Goal: Task Accomplishment & Management: Manage account settings

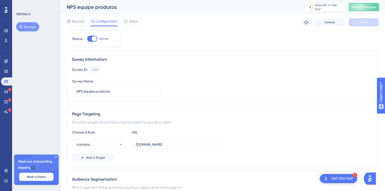
click at [370, 178] on img "Open AI Assistant Launcher" at bounding box center [370, 178] width 9 height 9
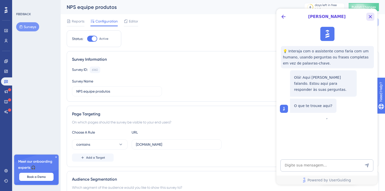
click at [368, 17] on icon "Close Button" at bounding box center [371, 17] width 6 height 6
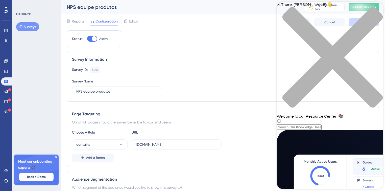
click at [305, 28] on div "Hi There, Jéssica 👋 Welcome to our Resource Center! 📚" at bounding box center [330, 66] width 106 height 128
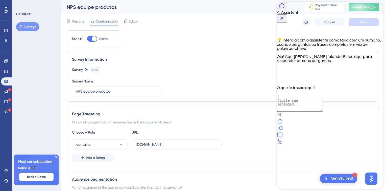
click at [283, 125] on div at bounding box center [330, 121] width 106 height 7
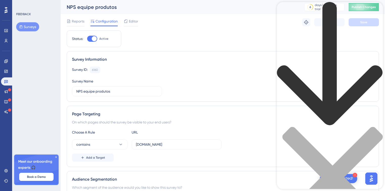
scroll to position [49, 0]
click at [56, 157] on icon at bounding box center [56, 157] width 2 height 2
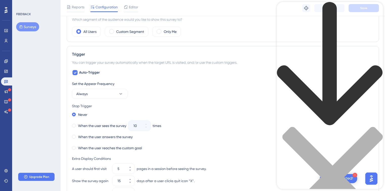
scroll to position [218, 0]
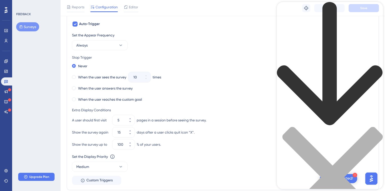
click at [373, 127] on icon "close resource center" at bounding box center [330, 180] width 106 height 106
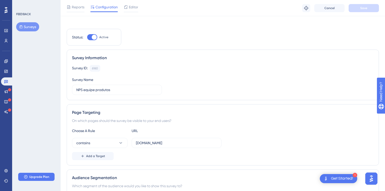
scroll to position [0, 0]
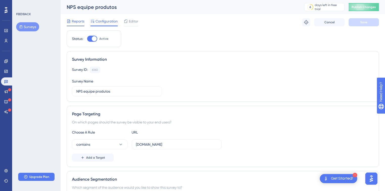
click at [81, 20] on span "Reports" at bounding box center [78, 21] width 13 height 6
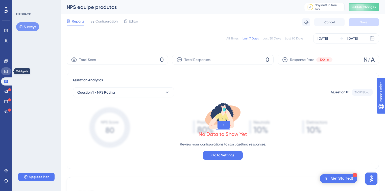
click at [6, 74] on link at bounding box center [6, 71] width 10 height 8
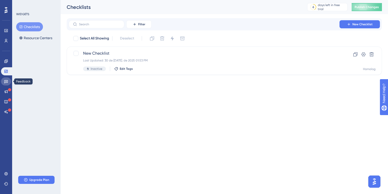
click at [5, 81] on icon at bounding box center [6, 81] width 4 height 4
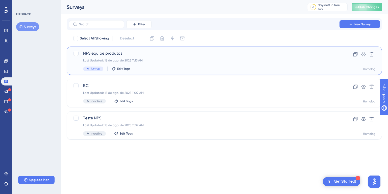
click at [158, 53] on span "NPS equipe produtos" at bounding box center [204, 53] width 242 height 6
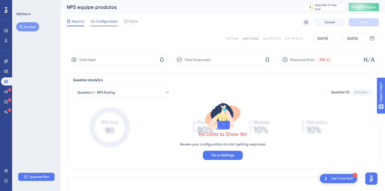
click at [104, 19] on span "Configuration" at bounding box center [107, 21] width 22 height 6
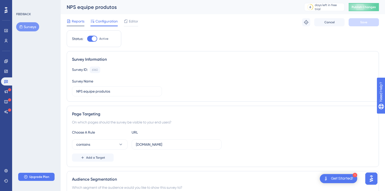
click at [79, 19] on span "Reports" at bounding box center [78, 21] width 13 height 6
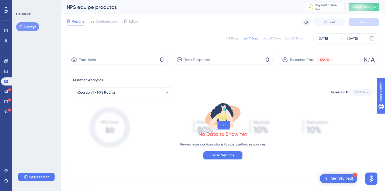
click at [216, 155] on span "Go to Settings" at bounding box center [223, 155] width 23 height 6
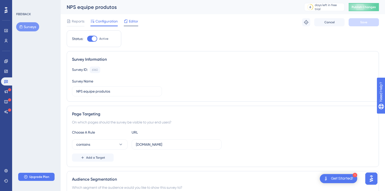
click at [133, 21] on span "Editor" at bounding box center [133, 21] width 9 height 6
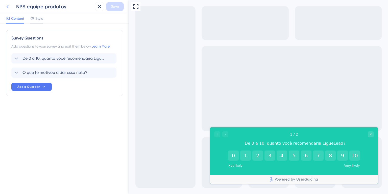
click at [5, 6] on icon at bounding box center [8, 7] width 6 height 6
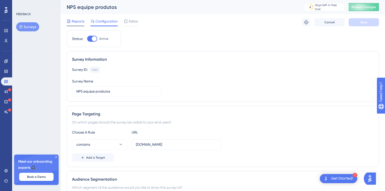
click at [76, 21] on span "Reports" at bounding box center [78, 21] width 13 height 6
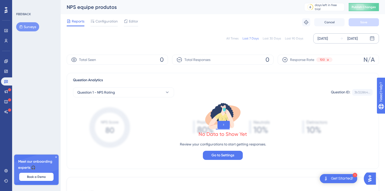
click at [343, 38] on icon at bounding box center [342, 39] width 4 height 4
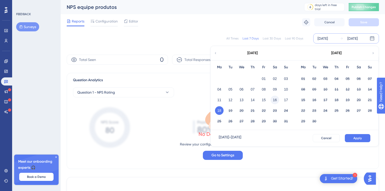
click at [278, 100] on button "16" at bounding box center [275, 100] width 9 height 9
click at [270, 25] on div "Reports Configuration Editor Troubleshoot Cancel Save" at bounding box center [223, 22] width 312 height 16
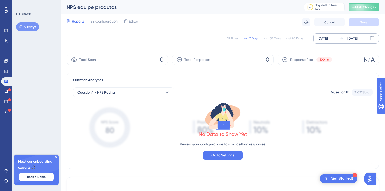
click at [370, 41] on div "Aug 18 2025 Aug 18 2025" at bounding box center [346, 38] width 66 height 10
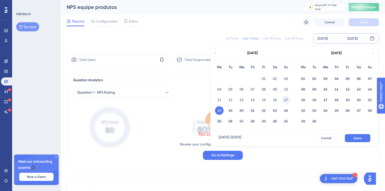
click at [286, 99] on button "17" at bounding box center [286, 100] width 9 height 9
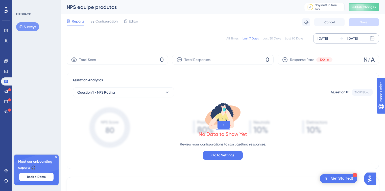
click at [328, 37] on div "Aug 18 2025" at bounding box center [323, 38] width 10 height 6
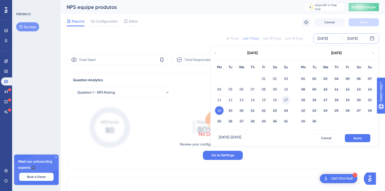
click at [284, 100] on button "17" at bounding box center [286, 100] width 9 height 9
click at [255, 13] on div "NPS equipe produtos 6 days left in free trial Click to see upgrade options Publ…" at bounding box center [223, 7] width 325 height 14
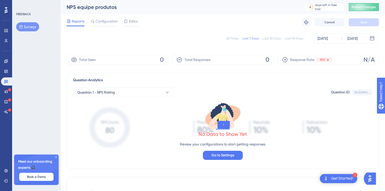
click at [56, 156] on icon at bounding box center [56, 156] width 3 height 3
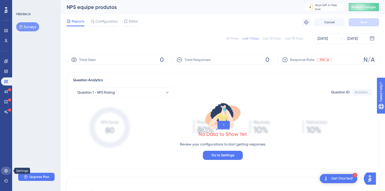
click at [6, 170] on icon at bounding box center [6, 171] width 4 height 4
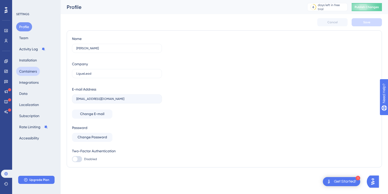
click at [32, 71] on button "Containers" at bounding box center [28, 71] width 24 height 9
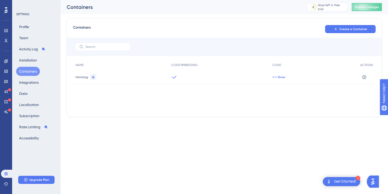
click at [279, 77] on span "</> Show" at bounding box center [279, 77] width 13 height 4
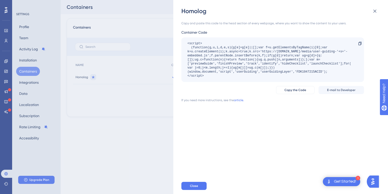
drag, startPoint x: 189, startPoint y: 43, endPoint x: 238, endPoint y: 62, distance: 52.2
click at [208, 76] on div "<script> (function(g,u,i,d,e,s){g[e]=g[e]||[];var f=u.getElementsByTagName(i)[0…" at bounding box center [271, 59] width 166 height 36
click at [376, 12] on icon at bounding box center [375, 11] width 6 height 6
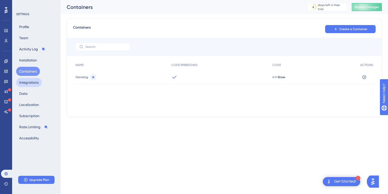
click at [31, 81] on button "Integrations" at bounding box center [29, 82] width 26 height 9
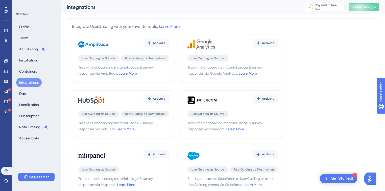
click at [34, 66] on div "Profile Team Activity Log Installation Containers Integrations Data Localizatio…" at bounding box center [36, 82] width 41 height 120
click at [34, 61] on button "Installation" at bounding box center [28, 60] width 24 height 9
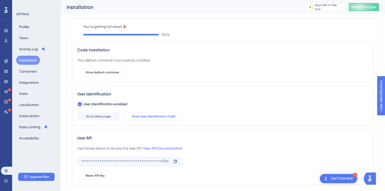
click at [143, 117] on span "Show User Identification Code" at bounding box center [153, 116] width 43 height 4
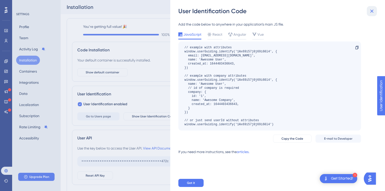
click at [373, 11] on icon at bounding box center [372, 11] width 6 height 6
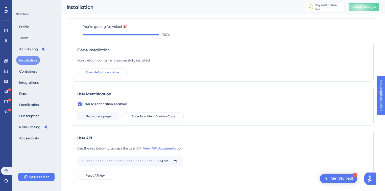
click at [117, 72] on span "Show default container" at bounding box center [103, 72] width 34 height 4
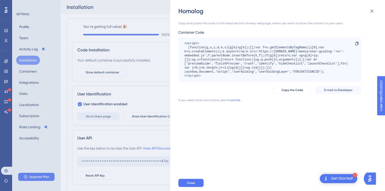
drag, startPoint x: 208, startPoint y: 78, endPoint x: 185, endPoint y: 43, distance: 41.7
click at [185, 43] on div "<script> (function(g,u,i,d,e,s){g[e]=g[e]||[];var f=u.getElementsByTagName(i)[0…" at bounding box center [269, 59] width 183 height 44
copy div "<script> (function(g,u,i,d,e,s){g[e]=g[e]||[];var f=u.getElementsByTagName(i)[0…"
click at [369, 12] on icon at bounding box center [372, 11] width 6 height 6
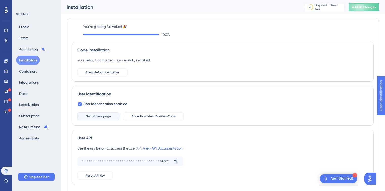
click at [101, 117] on span "Go to Users page" at bounding box center [98, 116] width 25 height 4
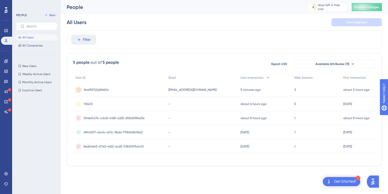
click at [351, 182] on div "Get Started!" at bounding box center [345, 182] width 22 height 6
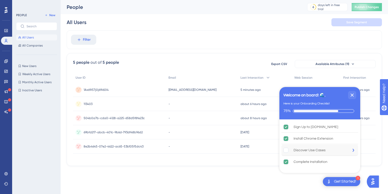
click at [316, 151] on div "Discover Use Cases" at bounding box center [310, 150] width 32 height 6
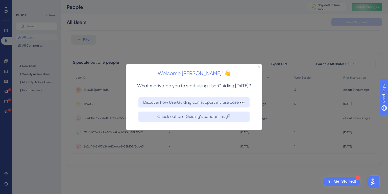
click at [260, 66] on icon "Close Preview" at bounding box center [259, 67] width 2 height 2
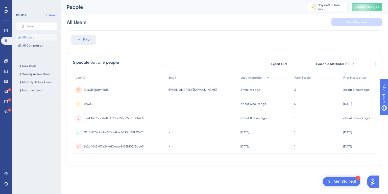
click at [375, 181] on img "Open AI Assistant Launcher" at bounding box center [373, 181] width 9 height 9
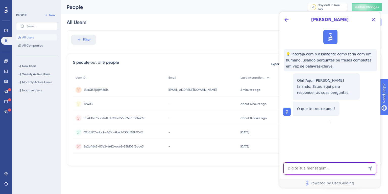
click at [307, 168] on textarea "AI Assistant Text Input" at bounding box center [330, 168] width 93 height 12
type textarea "porque eu configurei o nps e ele nao aparece?"
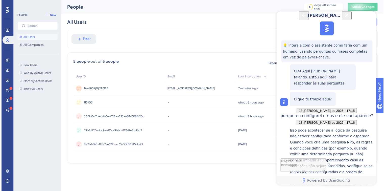
scroll to position [116, 0]
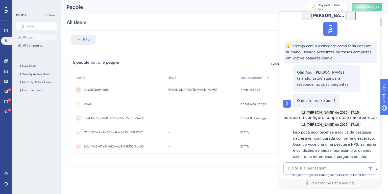
drag, startPoint x: 320, startPoint y: 139, endPoint x: 335, endPoint y: 149, distance: 19.3
click at [335, 149] on div "Isso pode acontecer se a lógica da pesquisa não estiver configurada conforme o …" at bounding box center [330, 176] width 95 height 94
click at [7, 83] on link at bounding box center [6, 81] width 10 height 8
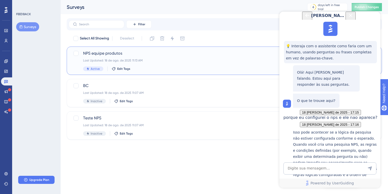
click at [148, 54] on span "NPS equipe produtos" at bounding box center [204, 53] width 242 height 6
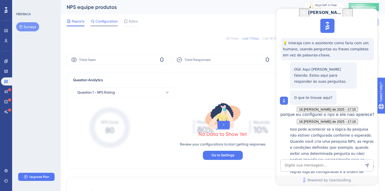
click at [105, 23] on span "Configuration" at bounding box center [107, 21] width 22 height 6
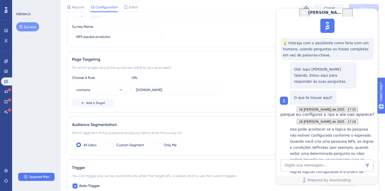
scroll to position [49, 0]
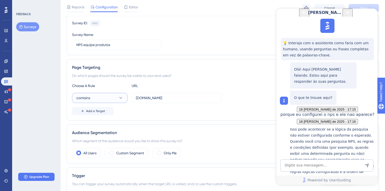
click at [104, 94] on button "contains" at bounding box center [100, 98] width 56 height 10
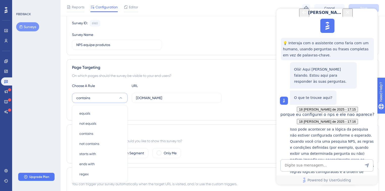
scroll to position [96, 0]
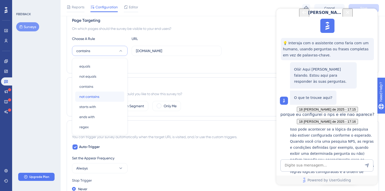
click at [104, 94] on div "not contains not contains" at bounding box center [99, 97] width 41 height 10
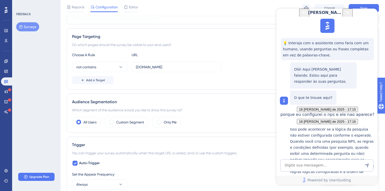
scroll to position [71, 0]
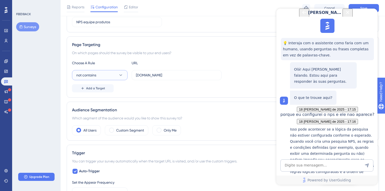
click at [109, 77] on button "not contains" at bounding box center [100, 75] width 56 height 10
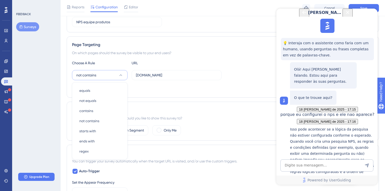
scroll to position [96, 0]
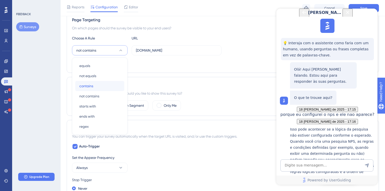
click at [101, 82] on div "contains contains" at bounding box center [99, 86] width 41 height 10
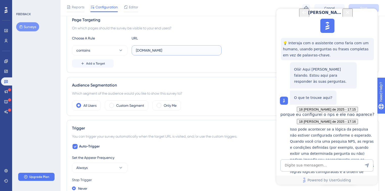
click at [175, 48] on input "homolog-areadocliente.liguelead.com.br" at bounding box center [176, 51] width 81 height 6
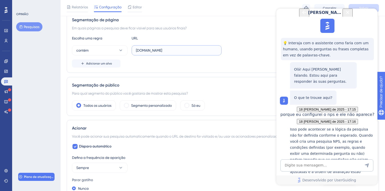
click at [163, 50] on input "homolog-areadocliente.liguelead.com.br" at bounding box center [176, 51] width 81 height 6
click at [173, 48] on input "homolog-areadocliente.liguelead.com.br" at bounding box center [176, 51] width 81 height 6
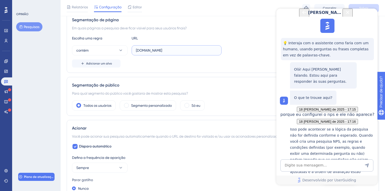
click at [173, 48] on input "homolog-areadocliente.liguelead.com.br" at bounding box center [176, 51] width 81 height 6
paste input "ttps://homolog-areadocliente.liguelead.com.br/"
click at [217, 50] on label "https://homolog-areadocliente.liguelead.com.br/" at bounding box center [177, 50] width 90 height 10
click at [217, 50] on input "https://homolog-areadocliente.liguelead.com.br/" at bounding box center [176, 51] width 81 height 6
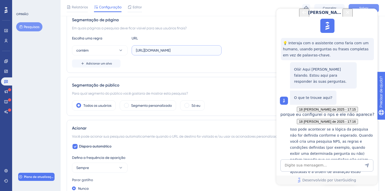
type input "[URL][DOMAIN_NAME]"
click at [367, 7] on font "Salvar" at bounding box center [363, 8] width 9 height 4
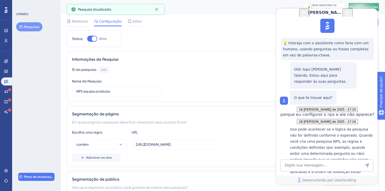
click at [361, 5] on button "Publicar alterações" at bounding box center [364, 7] width 30 height 8
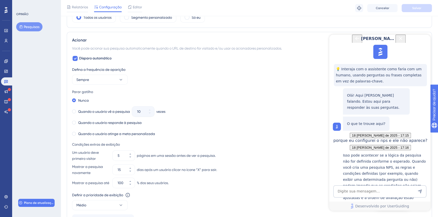
scroll to position [197, 0]
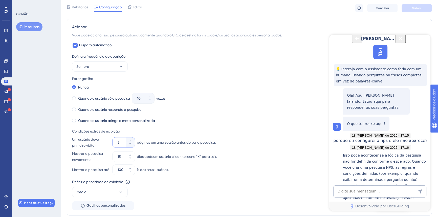
click at [120, 140] on input "5" at bounding box center [121, 142] width 7 height 6
click at [130, 145] on icon at bounding box center [130, 143] width 3 height 3
click at [130, 144] on icon at bounding box center [130, 143] width 3 height 3
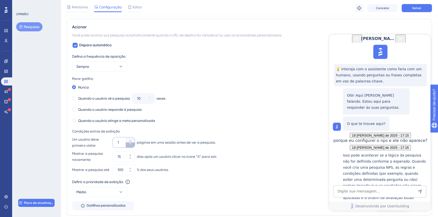
click at [130, 144] on icon at bounding box center [130, 143] width 3 height 3
type input "1"
click at [131, 158] on icon at bounding box center [130, 157] width 3 height 3
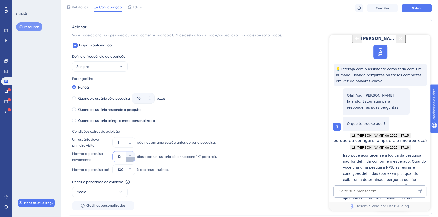
click at [131, 158] on icon at bounding box center [130, 157] width 3 height 3
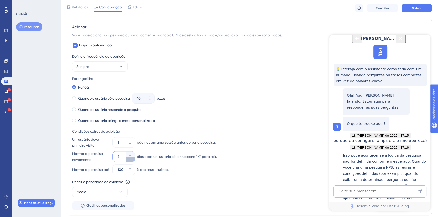
click at [131, 158] on icon at bounding box center [130, 157] width 3 height 3
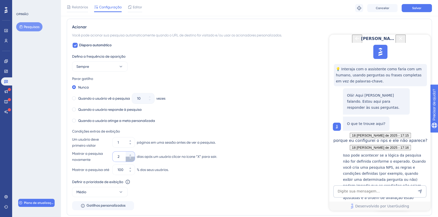
click at [131, 158] on icon at bounding box center [130, 157] width 3 height 3
type input "1"
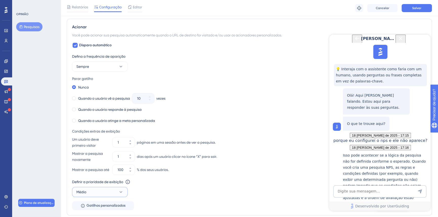
click at [118, 190] on button "Médio" at bounding box center [100, 192] width 56 height 10
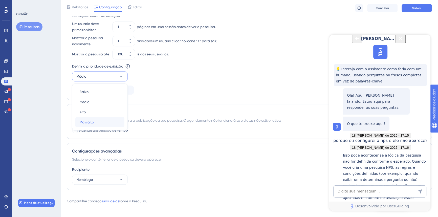
click at [96, 121] on div "Mais alto Mais alto" at bounding box center [99, 122] width 41 height 10
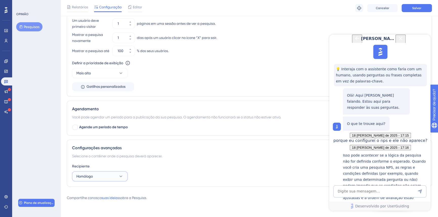
click at [104, 176] on button "Homólogo" at bounding box center [100, 176] width 56 height 10
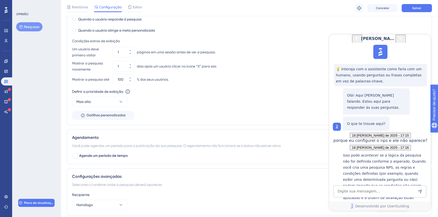
scroll to position [262, 0]
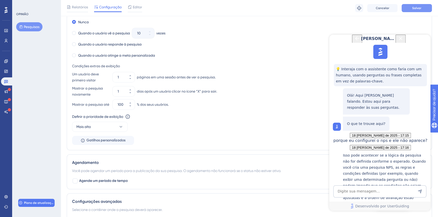
click at [388, 9] on font "Salvar" at bounding box center [416, 8] width 9 height 4
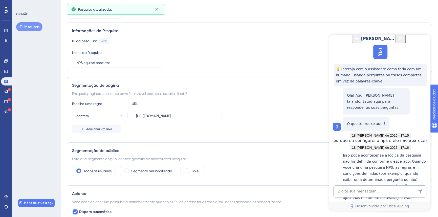
scroll to position [0, 0]
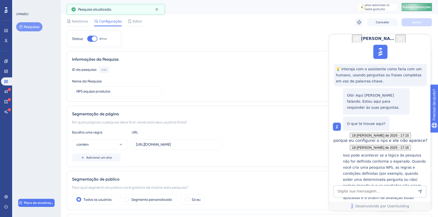
click at [388, 5] on button "Publicar alterações" at bounding box center [416, 7] width 30 height 8
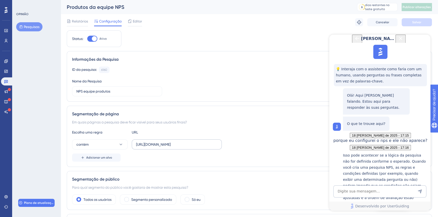
click at [208, 141] on label "[URL][DOMAIN_NAME]" at bounding box center [177, 144] width 90 height 10
click at [208, 142] on input "[URL][DOMAIN_NAME]" at bounding box center [176, 145] width 81 height 6
click at [148, 144] on input "[URL][DOMAIN_NAME]" at bounding box center [176, 145] width 81 height 6
type input "homolog-areadocliente.liguelead.com.br"
click at [245, 142] on div "contém homolog-areadocliente.liguelead.com.br" at bounding box center [249, 144] width 354 height 10
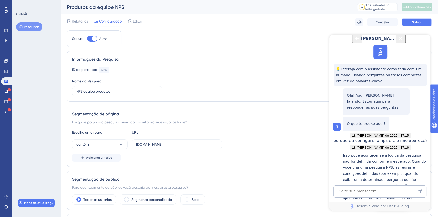
click at [388, 22] on font "Salvar" at bounding box center [416, 22] width 9 height 4
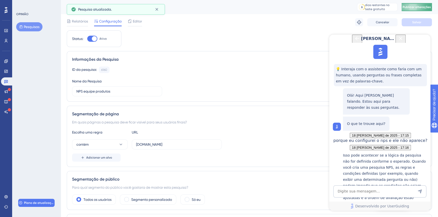
click at [388, 7] on font "Publicar alterações" at bounding box center [416, 7] width 28 height 4
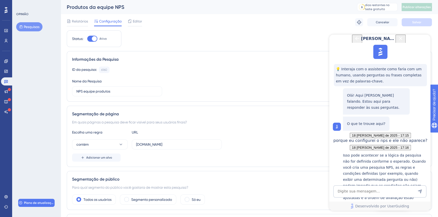
click at [375, 189] on textarea "Entrada de texto do assistente de IA" at bounding box center [379, 191] width 93 height 12
type textarea "não resolveu"
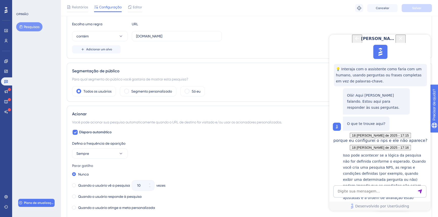
scroll to position [248, 0]
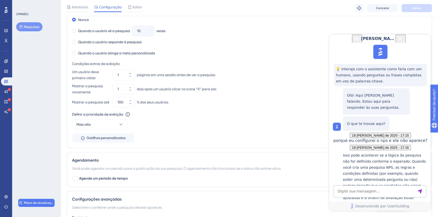
scroll to position [317, 0]
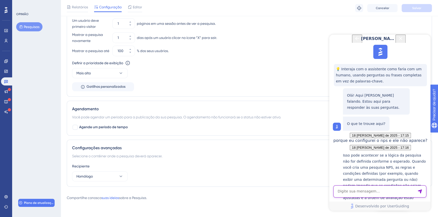
click at [380, 192] on textarea "Entrada de texto do assistente de IA" at bounding box center [379, 191] width 93 height 12
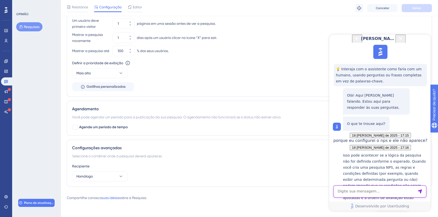
click at [380, 191] on textarea "Entrada de texto do assistente de IA" at bounding box center [379, 191] width 93 height 12
click at [388, 40] on icon "Botão Fechar" at bounding box center [400, 38] width 3 height 3
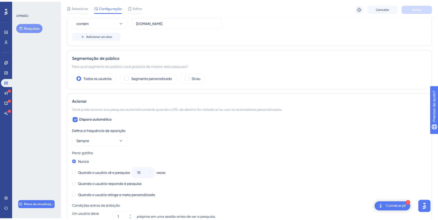
scroll to position [0, 0]
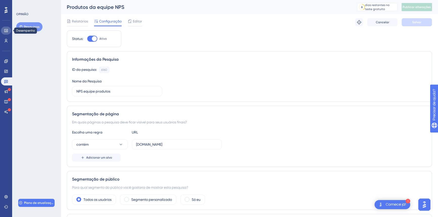
click at [8, 31] on link at bounding box center [6, 31] width 10 height 8
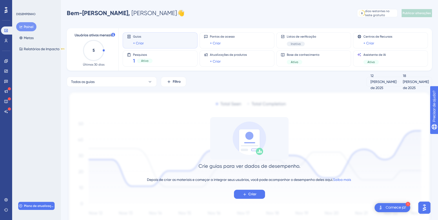
click at [96, 53] on icon "5" at bounding box center [93, 50] width 22 height 22
click at [34, 27] on button "Painel" at bounding box center [26, 26] width 20 height 9
click at [9, 42] on link at bounding box center [6, 41] width 10 height 8
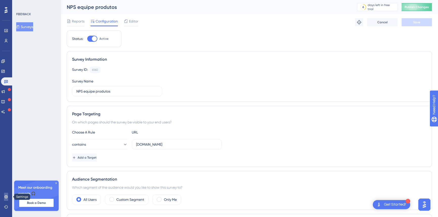
click at [4, 195] on icon at bounding box center [6, 197] width 4 height 4
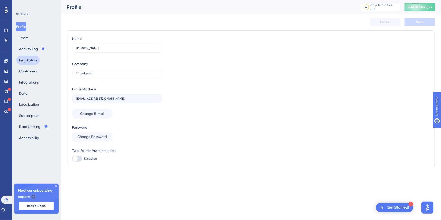
click at [31, 58] on button "Installation" at bounding box center [28, 60] width 24 height 9
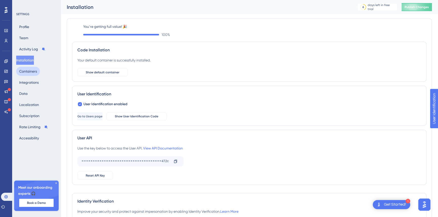
click at [30, 72] on button "Containers" at bounding box center [28, 71] width 24 height 9
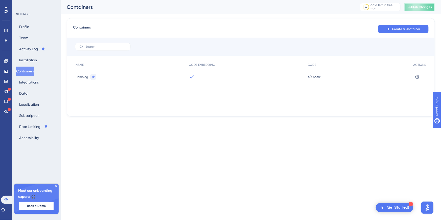
click at [420, 5] on button "Publish Changes" at bounding box center [420, 7] width 30 height 8
click at [31, 82] on button "Integrations" at bounding box center [29, 82] width 26 height 9
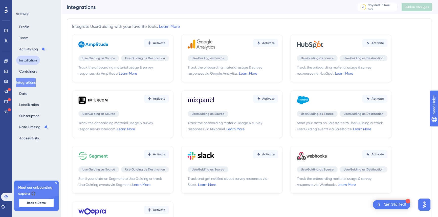
click at [33, 58] on button "Installation" at bounding box center [28, 60] width 24 height 9
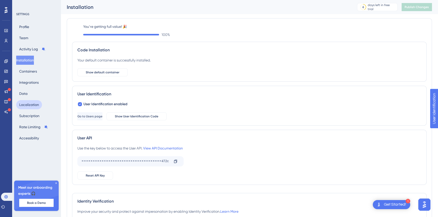
click at [32, 102] on button "Localization" at bounding box center [29, 104] width 26 height 9
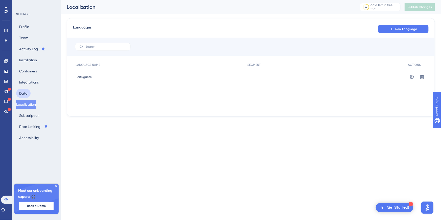
click at [28, 96] on button "Data" at bounding box center [23, 93] width 14 height 9
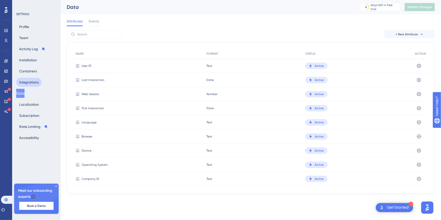
click at [28, 81] on button "Integrations" at bounding box center [29, 82] width 26 height 9
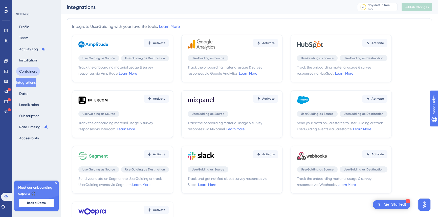
click at [30, 69] on button "Containers" at bounding box center [28, 71] width 24 height 9
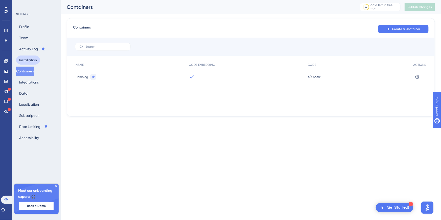
click at [29, 61] on button "Installation" at bounding box center [28, 60] width 24 height 9
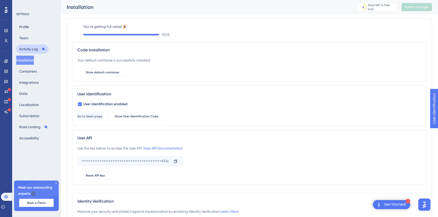
click at [28, 46] on button "Activity Log" at bounding box center [32, 48] width 32 height 9
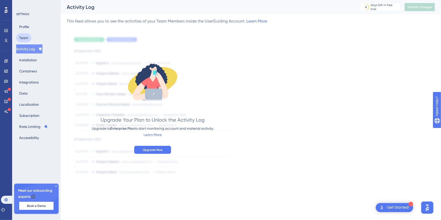
click at [26, 41] on button "Team" at bounding box center [23, 37] width 15 height 9
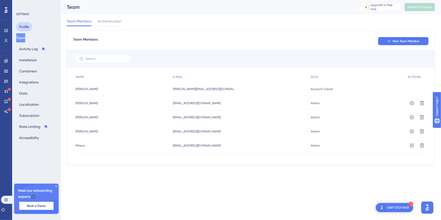
click at [27, 28] on button "Profile" at bounding box center [24, 26] width 16 height 9
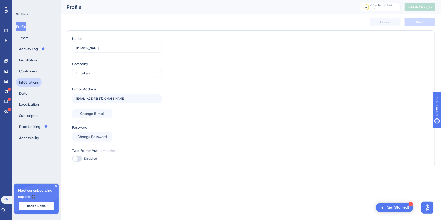
click at [30, 86] on button "Integrations" at bounding box center [29, 82] width 26 height 9
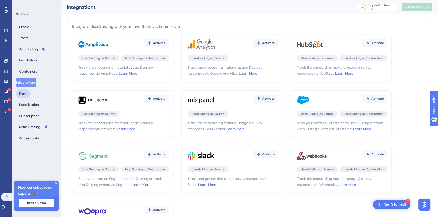
click at [28, 92] on button "Data" at bounding box center [23, 93] width 14 height 9
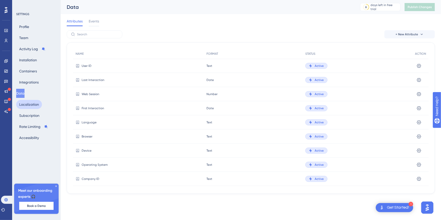
click at [31, 103] on button "Localization" at bounding box center [29, 104] width 26 height 9
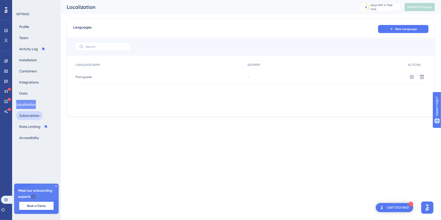
click at [31, 114] on button "Subscription" at bounding box center [29, 115] width 26 height 9
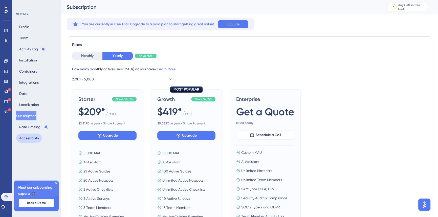
click at [31, 138] on button "Accessibility" at bounding box center [29, 137] width 26 height 9
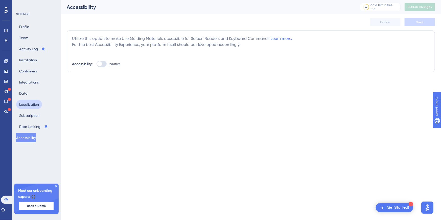
click at [28, 105] on button "Localization" at bounding box center [29, 104] width 26 height 9
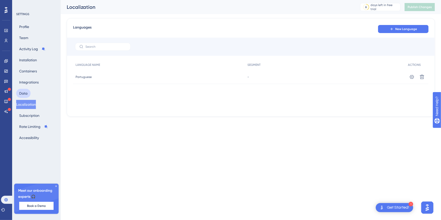
click at [28, 95] on button "Data" at bounding box center [23, 93] width 14 height 9
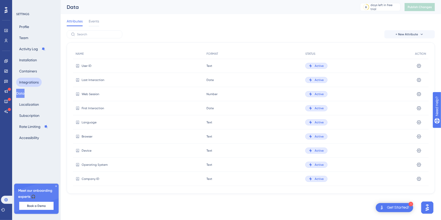
click at [29, 81] on button "Integrations" at bounding box center [29, 82] width 26 height 9
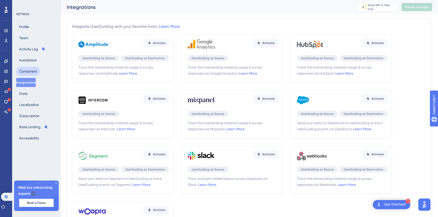
click at [29, 74] on button "Containers" at bounding box center [28, 71] width 24 height 9
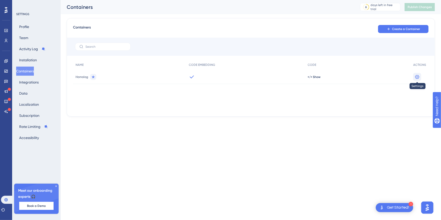
click at [421, 76] on button at bounding box center [417, 77] width 8 height 8
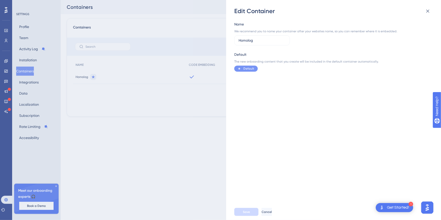
click at [177, 154] on div "Edit Container Name We recommend you to name your container after your websites…" at bounding box center [220, 110] width 441 height 220
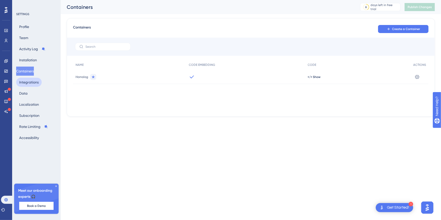
click at [34, 81] on button "Integrations" at bounding box center [29, 82] width 26 height 9
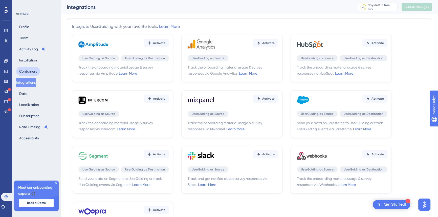
click at [23, 71] on button "Containers" at bounding box center [28, 71] width 24 height 9
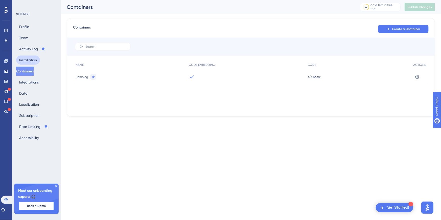
click at [31, 60] on button "Installation" at bounding box center [28, 60] width 24 height 9
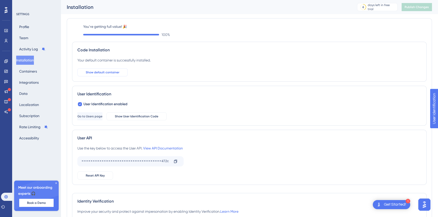
click at [107, 74] on span "Show default container" at bounding box center [103, 72] width 34 height 4
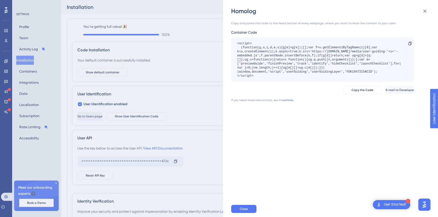
click at [187, 73] on div "Homolog Copy and paste this code to the head section of every webpage, where yo…" at bounding box center [219, 108] width 438 height 217
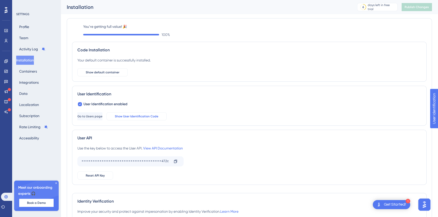
click at [158, 114] on span "Show User Identification Code" at bounding box center [136, 116] width 43 height 4
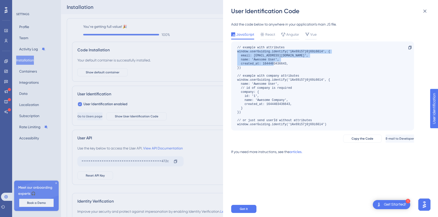
drag, startPoint x: 238, startPoint y: 66, endPoint x: 230, endPoint y: 50, distance: 17.4
click at [230, 50] on div "User Identification Code Add the code below to anywhere in your application’s m…" at bounding box center [330, 108] width 215 height 217
copy div "window.userGuiding.identify('1Ax69i57j0j69i60l4', { email: 'user@awesome.com', …"
click at [191, 54] on div "User Identification Code Add the code below to anywhere in your application’s m…" at bounding box center [219, 108] width 438 height 217
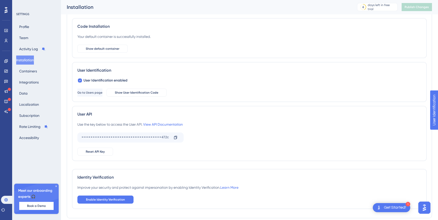
scroll to position [46, 0]
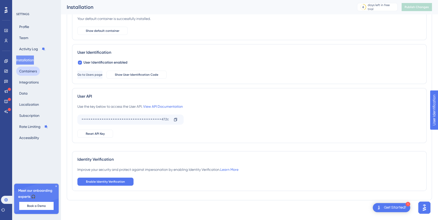
click at [37, 72] on button "Containers" at bounding box center [28, 71] width 24 height 9
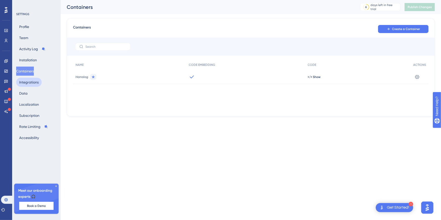
click at [32, 84] on button "Integrations" at bounding box center [29, 82] width 26 height 9
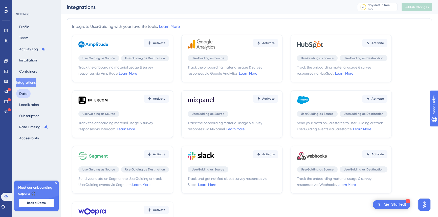
click at [25, 94] on button "Data" at bounding box center [23, 93] width 14 height 9
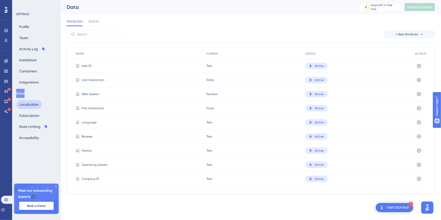
click at [29, 106] on button "Localization" at bounding box center [29, 104] width 26 height 9
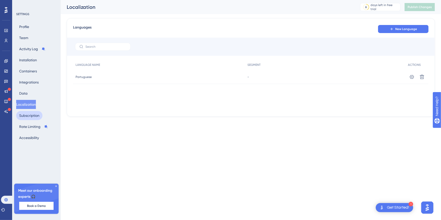
click at [33, 114] on button "Subscription" at bounding box center [29, 115] width 26 height 9
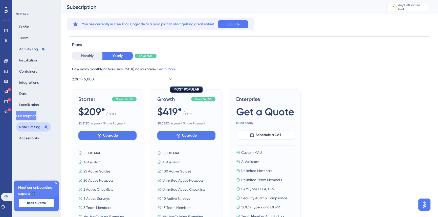
click at [33, 124] on button "Rate Limiting" at bounding box center [33, 126] width 35 height 9
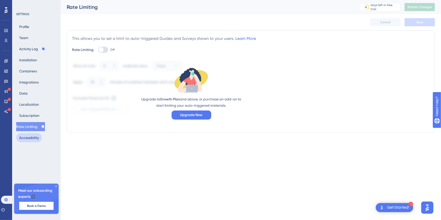
click at [31, 133] on button "Accessibility" at bounding box center [29, 137] width 26 height 9
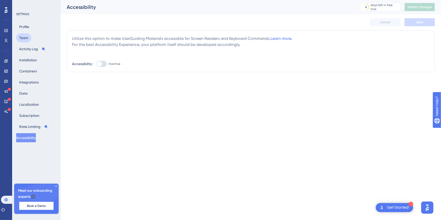
click at [27, 35] on button "Team" at bounding box center [23, 37] width 15 height 9
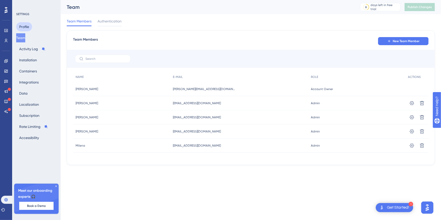
click at [26, 25] on button "Profile" at bounding box center [24, 26] width 16 height 9
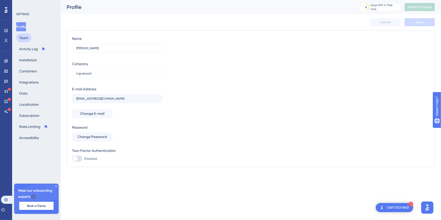
click at [28, 40] on button "Team" at bounding box center [23, 37] width 15 height 9
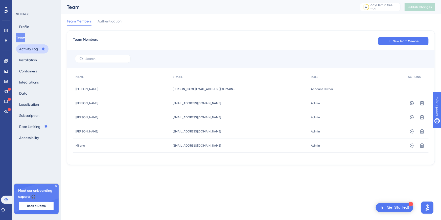
click at [30, 47] on button "Activity Log" at bounding box center [32, 48] width 32 height 9
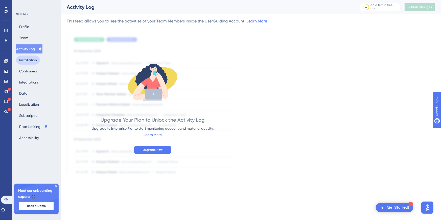
click at [28, 58] on button "Installation" at bounding box center [28, 60] width 24 height 9
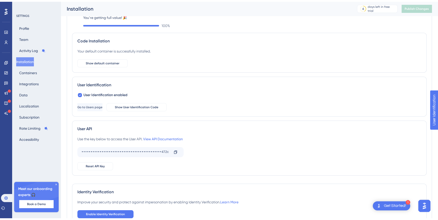
scroll to position [46, 0]
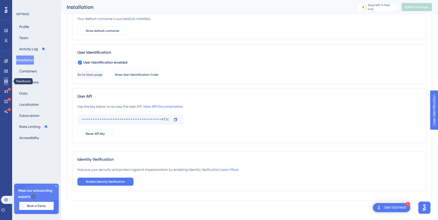
click at [4, 80] on link at bounding box center [6, 81] width 4 height 8
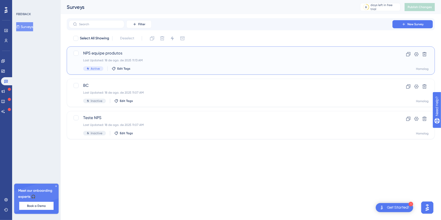
click at [169, 60] on div "Last Updated: 18 de ago. de 2025 11:13 AM" at bounding box center [230, 60] width 295 height 4
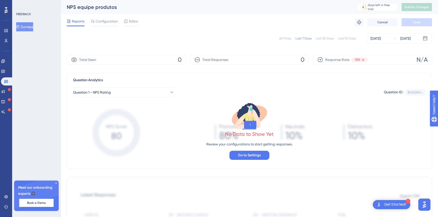
click at [242, 60] on div "Total Responses 0" at bounding box center [249, 60] width 119 height 10
click at [124, 62] on div "Total Seen 0" at bounding box center [126, 60] width 119 height 10
click at [109, 20] on span "Configuration" at bounding box center [107, 21] width 22 height 6
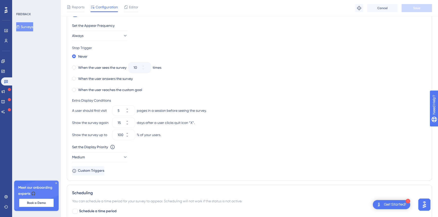
scroll to position [248, 0]
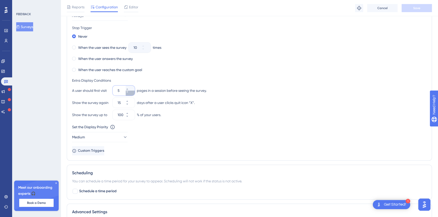
click at [128, 92] on icon at bounding box center [127, 92] width 2 height 1
type input "1"
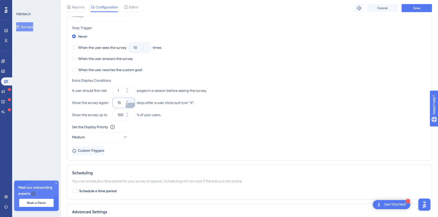
click at [128, 104] on icon at bounding box center [127, 104] width 2 height 1
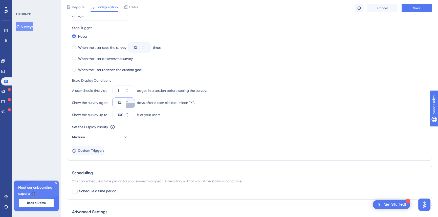
click at [128, 104] on icon at bounding box center [127, 104] width 2 height 1
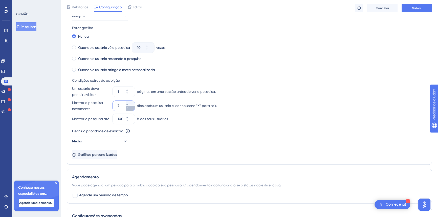
click at [131, 108] on button "7" at bounding box center [130, 108] width 9 height 5
click at [131, 108] on button "6" at bounding box center [130, 108] width 9 height 5
click at [131, 108] on button "5" at bounding box center [130, 108] width 9 height 5
click at [131, 108] on button "4" at bounding box center [130, 108] width 9 height 5
click at [131, 108] on button "3" at bounding box center [130, 108] width 9 height 5
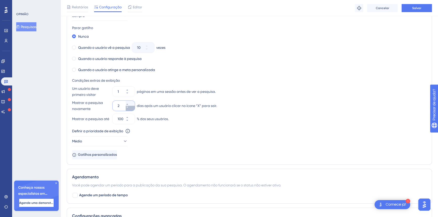
click at [131, 108] on button "2" at bounding box center [130, 108] width 9 height 5
click at [131, 108] on button "1" at bounding box center [130, 108] width 9 height 5
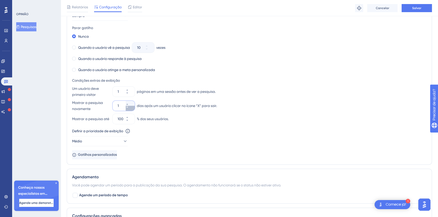
click at [131, 108] on button "1" at bounding box center [130, 108] width 9 height 5
type input "1"
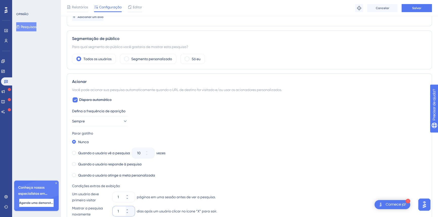
scroll to position [55, 0]
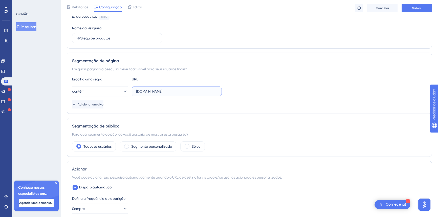
click at [146, 92] on input "homolog-areadocliente.liguelead.com.br" at bounding box center [176, 91] width 81 height 6
click at [206, 91] on input "homolog-areadocliente.liguelead.com.br" at bounding box center [176, 91] width 81 height 6
click at [412, 10] on button "Salvar" at bounding box center [416, 8] width 30 height 8
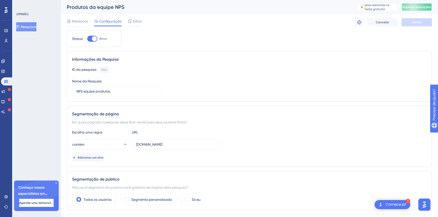
click at [418, 10] on button "Publicar alterações" at bounding box center [416, 7] width 30 height 8
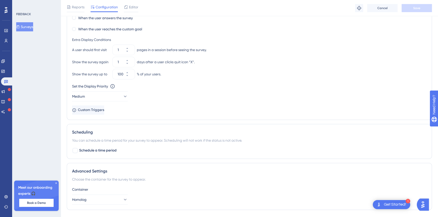
scroll to position [256, 0]
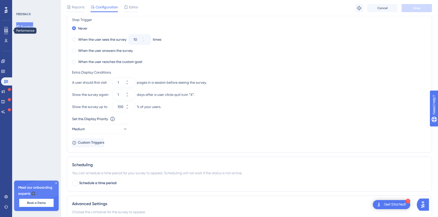
click at [6, 32] on icon at bounding box center [6, 31] width 4 height 4
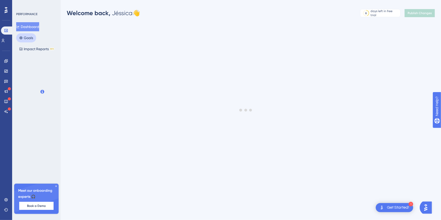
click at [25, 36] on button "Goals" at bounding box center [26, 37] width 20 height 9
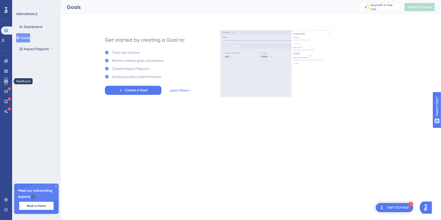
click at [7, 82] on icon at bounding box center [6, 81] width 4 height 3
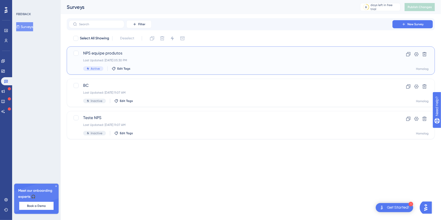
click at [177, 60] on div "Last Updated: 18 de ago. de 2025 05:30 PM" at bounding box center [230, 60] width 295 height 4
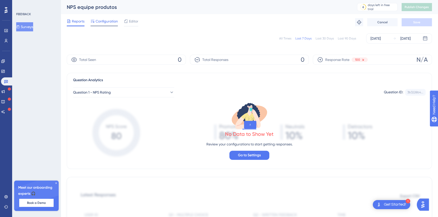
click at [111, 21] on span "Configuration" at bounding box center [107, 21] width 22 height 6
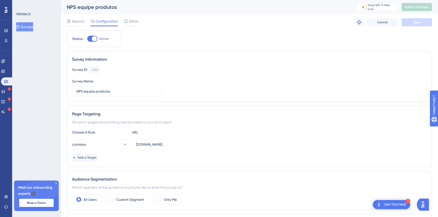
click at [138, 18] on div "Reports Configuration Editor Troubleshoot Cancel Save" at bounding box center [249, 22] width 365 height 16
click at [134, 20] on span "Editor" at bounding box center [133, 21] width 9 height 6
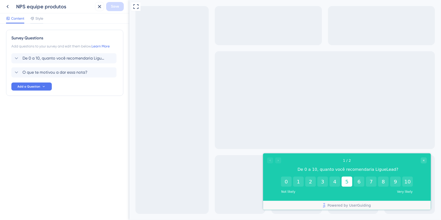
click at [345, 184] on button "5" at bounding box center [347, 182] width 11 height 10
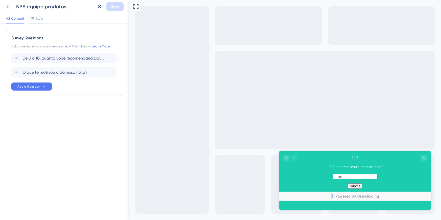
click at [370, 177] on input "text" at bounding box center [355, 176] width 45 height 5
click at [41, 16] on span "Style" at bounding box center [39, 18] width 8 height 6
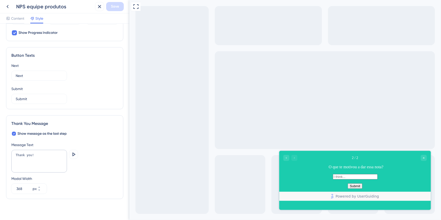
scroll to position [285, 0]
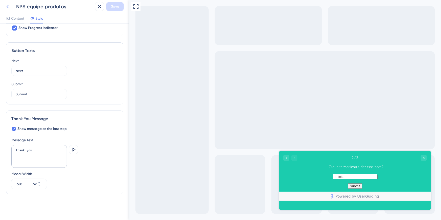
click at [10, 7] on icon at bounding box center [8, 7] width 6 height 6
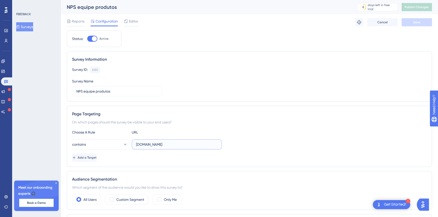
drag, startPoint x: 213, startPoint y: 144, endPoint x: 144, endPoint y: 148, distance: 68.3
click at [145, 148] on label "[DOMAIN_NAME]" at bounding box center [177, 144] width 90 height 10
click at [145, 147] on input "[DOMAIN_NAME]" at bounding box center [176, 145] width 81 height 6
drag, startPoint x: 144, startPoint y: 148, endPoint x: 129, endPoint y: 143, distance: 15.8
click at [128, 144] on div "contains homolog-areadocliente.liguelead.com.br" at bounding box center [147, 144] width 150 height 10
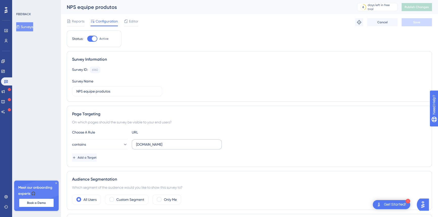
drag, startPoint x: 129, startPoint y: 143, endPoint x: 145, endPoint y: 141, distance: 15.8
click at [144, 141] on div "contains homolog-areadocliente.liguelead.com.br" at bounding box center [147, 144] width 150 height 10
click at [151, 144] on input "[DOMAIN_NAME]" at bounding box center [176, 145] width 81 height 6
drag, startPoint x: 204, startPoint y: 143, endPoint x: 133, endPoint y: 145, distance: 70.3
click at [133, 145] on label "[DOMAIN_NAME]" at bounding box center [177, 144] width 90 height 10
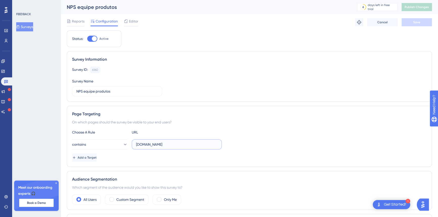
paste input "ttps://homolog-areadocliente.liguelead.com.br/campanhas/acoes?_ug_troubleshoot=…"
type input "https://homolog-areadocliente.liguelead.com.br"
click at [110, 146] on button "contains" at bounding box center [100, 144] width 56 height 10
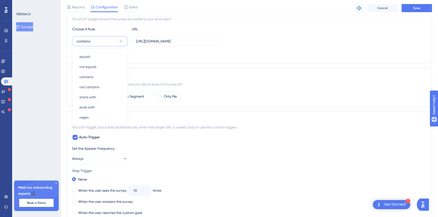
scroll to position [78, 0]
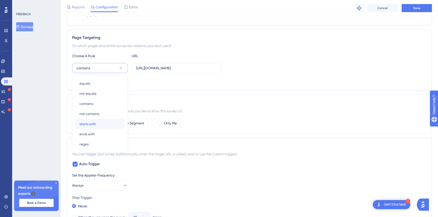
click at [103, 124] on div "starts with starts with" at bounding box center [99, 124] width 41 height 10
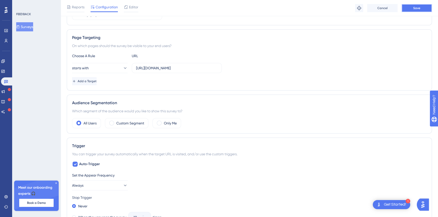
click at [415, 9] on span "Save" at bounding box center [416, 8] width 7 height 4
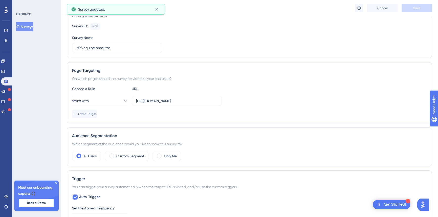
scroll to position [0, 0]
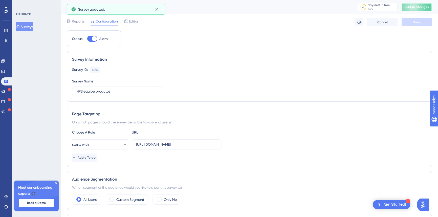
click at [419, 9] on button "Publish Changes" at bounding box center [416, 7] width 30 height 8
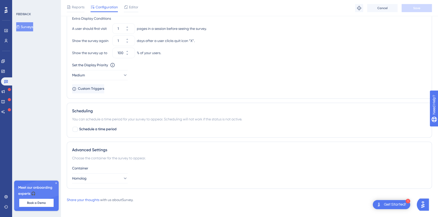
scroll to position [311, 0]
click at [112, 179] on button "Homolog" at bounding box center [100, 177] width 56 height 10
click at [117, 176] on button "Homolog" at bounding box center [100, 177] width 56 height 10
click at [57, 183] on icon at bounding box center [56, 182] width 3 height 3
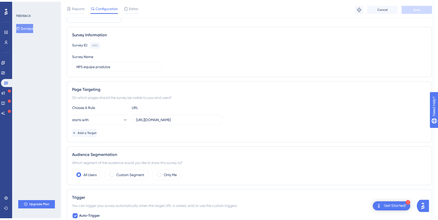
scroll to position [0, 0]
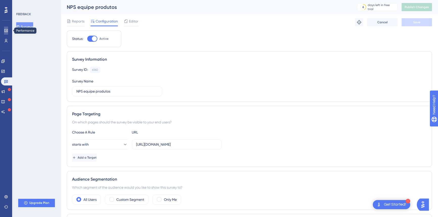
click at [7, 29] on icon at bounding box center [6, 31] width 4 height 4
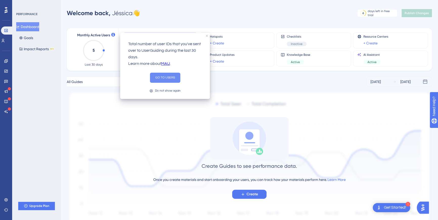
click at [161, 78] on button "GO TO USERS" at bounding box center [165, 78] width 30 height 10
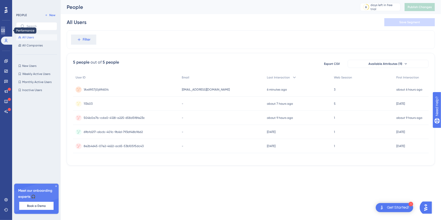
click at [5, 30] on icon at bounding box center [3, 31] width 4 height 4
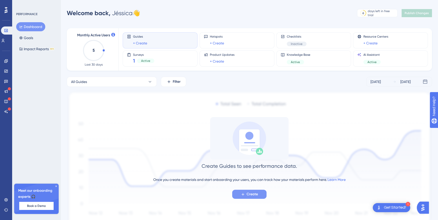
click at [251, 194] on span "Create" at bounding box center [251, 195] width 11 height 6
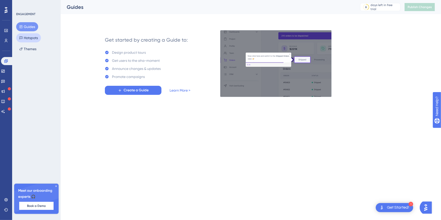
click at [32, 38] on button "Hotspots" at bounding box center [28, 37] width 25 height 9
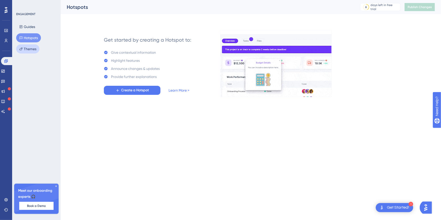
click at [33, 49] on button "Themes" at bounding box center [27, 48] width 23 height 9
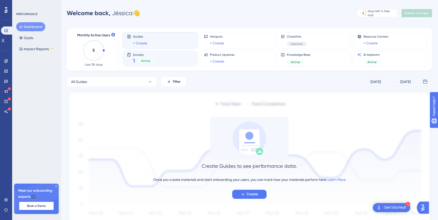
click at [186, 55] on div "Surveys 1 Active" at bounding box center [160, 59] width 66 height 12
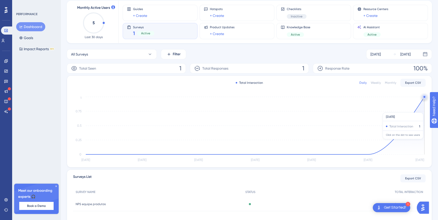
scroll to position [55, 0]
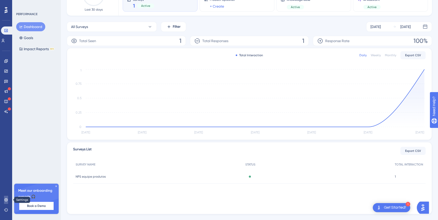
click at [5, 199] on icon at bounding box center [5, 199] width 3 height 3
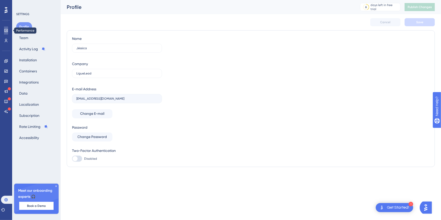
click at [7, 32] on icon at bounding box center [5, 30] width 3 height 3
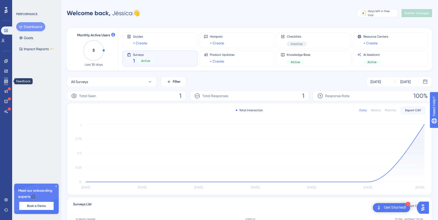
click at [5, 80] on icon at bounding box center [6, 81] width 4 height 3
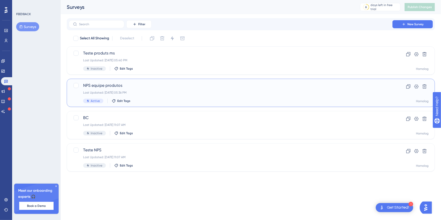
click at [161, 87] on span "NPS equipe produtos" at bounding box center [230, 86] width 295 height 6
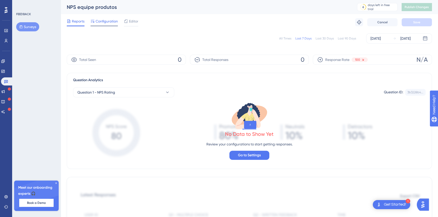
click at [99, 23] on span "Configuration" at bounding box center [107, 21] width 22 height 6
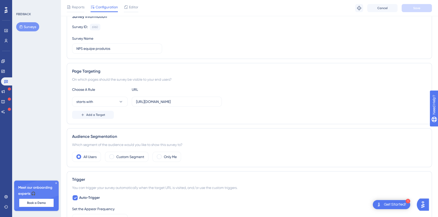
scroll to position [28, 0]
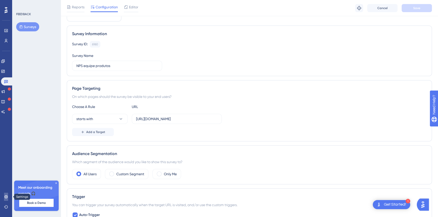
click at [4, 196] on link at bounding box center [6, 197] width 4 height 8
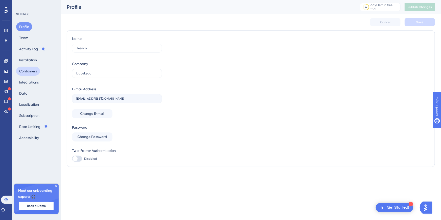
click at [34, 71] on button "Containers" at bounding box center [28, 71] width 24 height 9
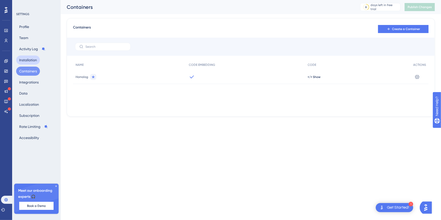
click at [33, 61] on button "Installation" at bounding box center [28, 60] width 24 height 9
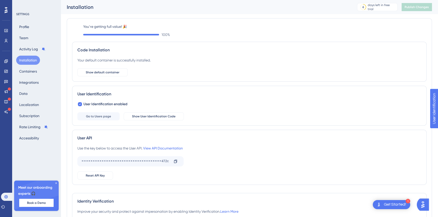
click at [98, 95] on div "User Identification" at bounding box center [249, 94] width 344 height 6
copy div "User Identification"
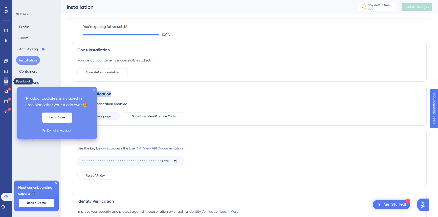
click at [4, 82] on link at bounding box center [6, 81] width 4 height 8
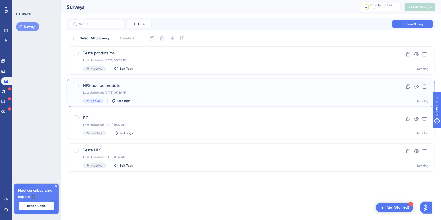
click at [132, 85] on span "NPS equipe produtos" at bounding box center [230, 86] width 295 height 6
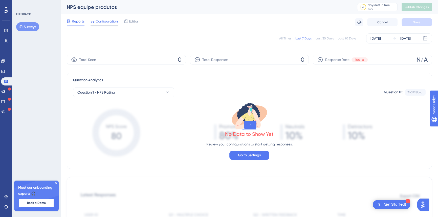
click at [105, 23] on span "Configuration" at bounding box center [107, 21] width 22 height 6
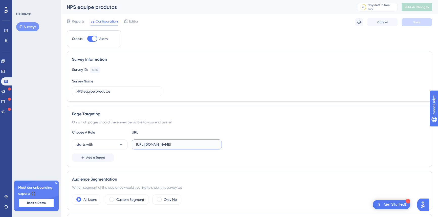
click at [161, 144] on input "[URL][DOMAIN_NAME]" at bounding box center [176, 145] width 81 height 6
click at [162, 144] on input "[URL][DOMAIN_NAME]" at bounding box center [176, 145] width 81 height 6
drag, startPoint x: 165, startPoint y: 143, endPoint x: 92, endPoint y: 143, distance: 73.3
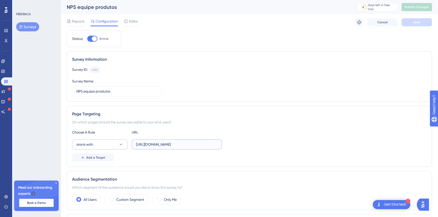
click at [92, 143] on div "starts with https://homolog-areadocliente.liguelead.com.br" at bounding box center [147, 144] width 150 height 10
type input "[DOMAIN_NAME]"
click at [115, 144] on button "starts with" at bounding box center [100, 144] width 56 height 10
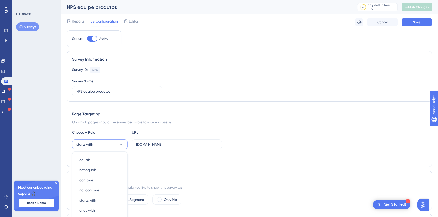
scroll to position [81, 0]
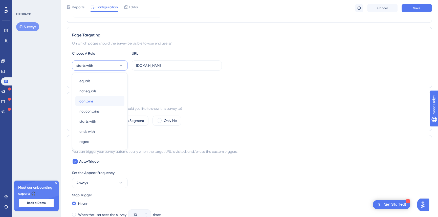
click at [102, 101] on div "contains contains" at bounding box center [99, 101] width 41 height 10
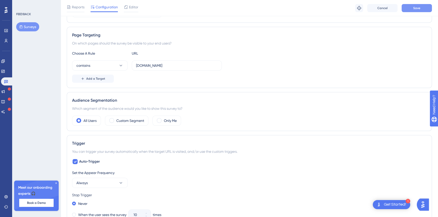
click at [414, 6] on span "Save" at bounding box center [416, 8] width 7 height 4
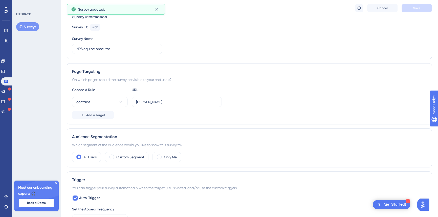
scroll to position [0, 0]
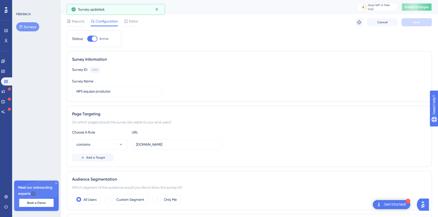
click at [416, 8] on span "Publish Changes" at bounding box center [416, 7] width 24 height 4
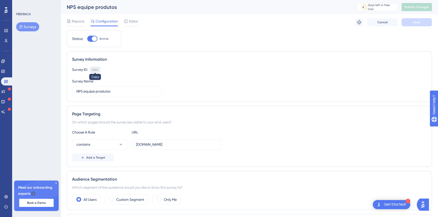
click at [94, 71] on div "6160" at bounding box center [95, 70] width 6 height 4
drag, startPoint x: 71, startPoint y: 69, endPoint x: 104, endPoint y: 69, distance: 33.1
click at [104, 69] on div "Survey Information Survey ID: 6160 Copy Survey Name NPS equipe produtos" at bounding box center [249, 76] width 365 height 51
copy div "Survey ID: 6160"
click at [4, 197] on link at bounding box center [6, 197] width 4 height 8
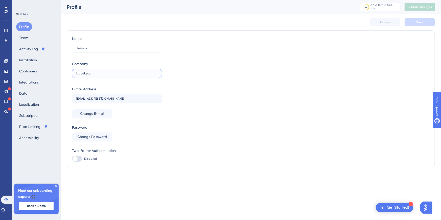
click at [85, 72] on input "LigueLead" at bounding box center [116, 74] width 81 height 4
click at [55, 185] on icon at bounding box center [56, 186] width 3 height 3
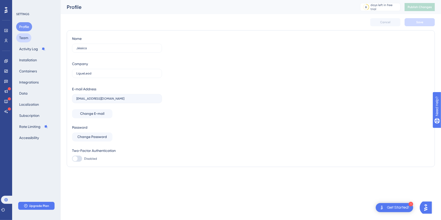
click at [28, 37] on button "Team" at bounding box center [23, 37] width 15 height 9
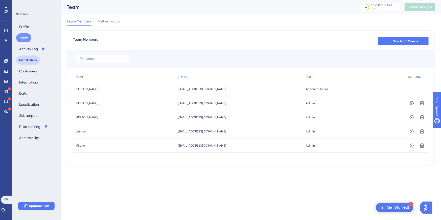
click at [28, 59] on button "Installation" at bounding box center [28, 60] width 24 height 9
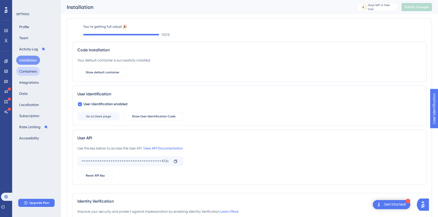
click at [30, 73] on button "Containers" at bounding box center [28, 71] width 24 height 9
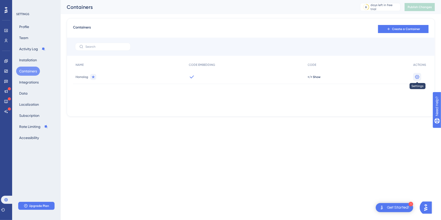
click at [416, 74] on button at bounding box center [417, 77] width 8 height 8
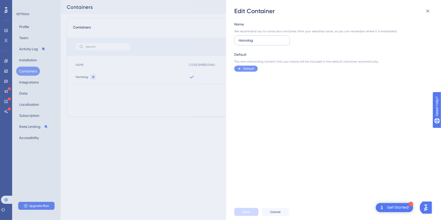
click at [262, 41] on input "Homolog" at bounding box center [262, 41] width 47 height 6
click at [428, 12] on icon at bounding box center [428, 11] width 6 height 6
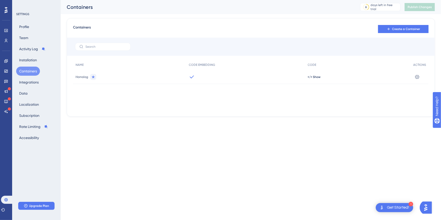
click at [31, 96] on div "Profile Team Activity Log Installation Containers Integrations Data Localizatio…" at bounding box center [36, 82] width 41 height 120
click at [19, 93] on button "Data" at bounding box center [23, 93] width 14 height 9
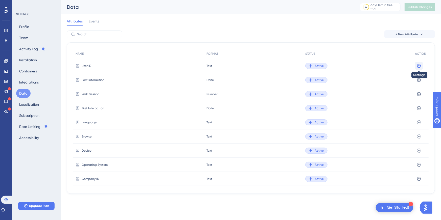
click at [418, 65] on icon at bounding box center [419, 65] width 5 height 5
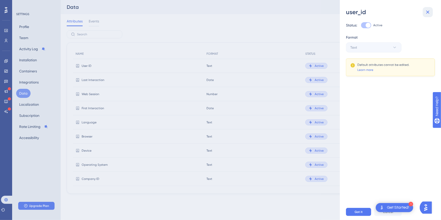
click at [427, 12] on icon at bounding box center [428, 12] width 6 height 6
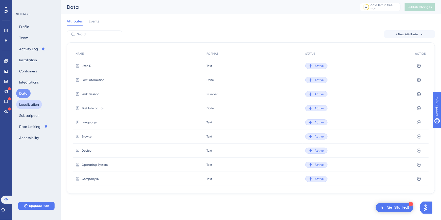
click at [24, 103] on button "Localization" at bounding box center [29, 104] width 26 height 9
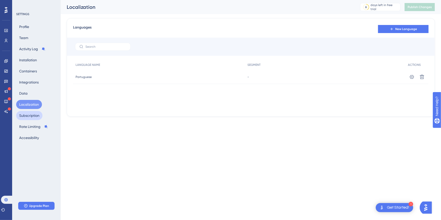
click at [25, 116] on button "Subscription" at bounding box center [29, 115] width 26 height 9
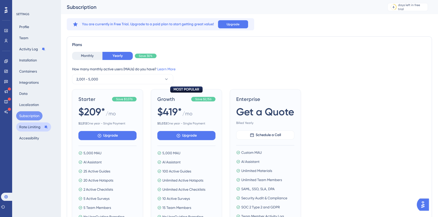
click at [27, 126] on button "Rate Limiting" at bounding box center [33, 126] width 35 height 9
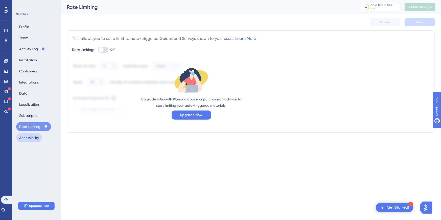
click at [29, 140] on button "Accessibility" at bounding box center [29, 137] width 26 height 9
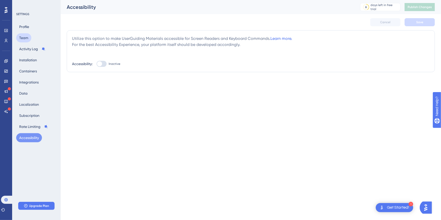
click at [25, 36] on button "Team" at bounding box center [23, 37] width 15 height 9
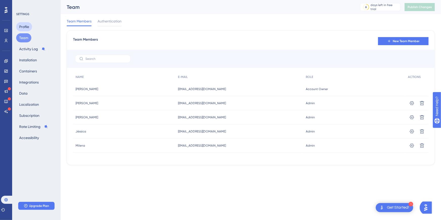
click at [26, 27] on button "Profile" at bounding box center [24, 26] width 16 height 9
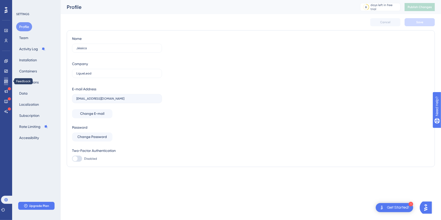
click at [4, 82] on link at bounding box center [6, 81] width 4 height 8
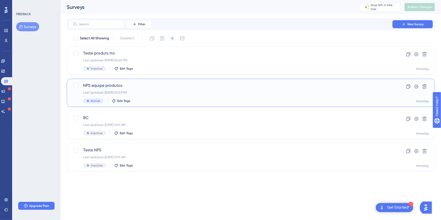
click at [162, 88] on span "NPS equipe produtos" at bounding box center [230, 86] width 295 height 6
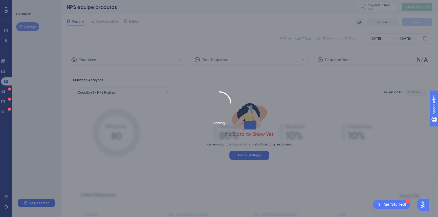
click at [163, 89] on div "Loading..." at bounding box center [219, 108] width 438 height 217
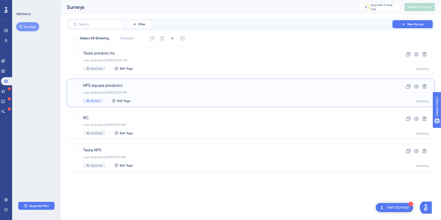
click at [157, 88] on span "NPS equipe produtos" at bounding box center [230, 86] width 295 height 6
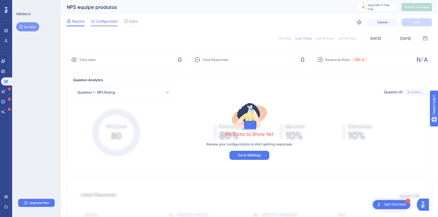
click at [99, 22] on span "Configuration" at bounding box center [107, 21] width 22 height 6
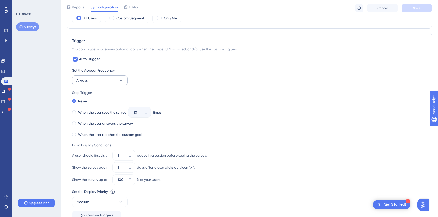
scroll to position [193, 0]
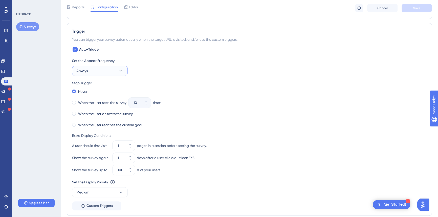
click at [87, 71] on span "Always" at bounding box center [81, 71] width 11 height 6
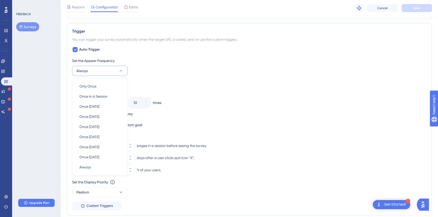
scroll to position [211, 0]
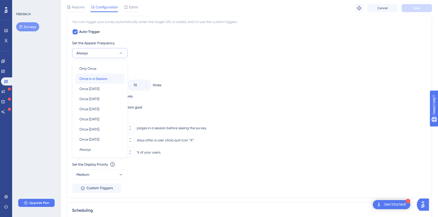
click at [106, 78] on span "Once in a Session" at bounding box center [93, 79] width 28 height 6
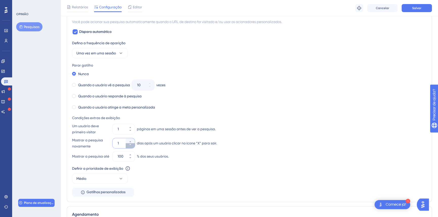
click at [128, 146] on button "1" at bounding box center [130, 145] width 9 height 5
click at [129, 144] on icon at bounding box center [130, 144] width 3 height 3
type input "1"
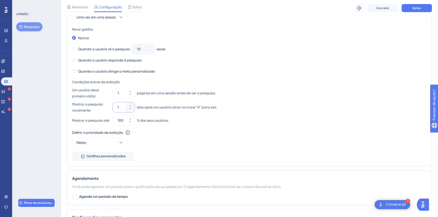
scroll to position [266, 0]
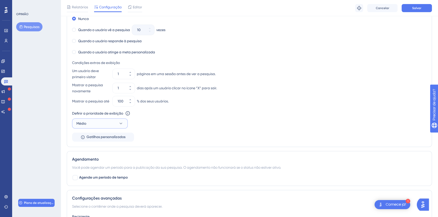
drag, startPoint x: 127, startPoint y: 124, endPoint x: 118, endPoint y: 124, distance: 9.1
click at [124, 125] on button "Médio" at bounding box center [100, 123] width 56 height 10
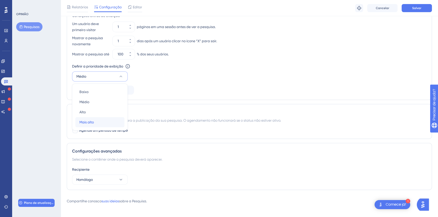
click at [103, 125] on div "Mais alto Mais alto" at bounding box center [99, 122] width 41 height 10
click at [119, 133] on span "Agende um período de tempo" at bounding box center [103, 130] width 49 height 6
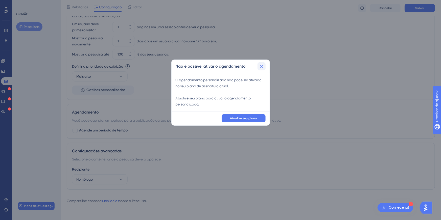
click at [261, 68] on icon at bounding box center [261, 66] width 5 height 5
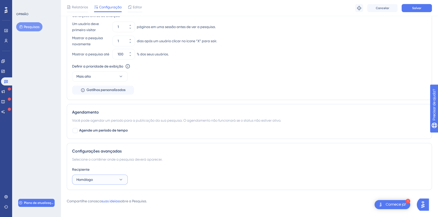
click at [103, 181] on button "Homólogo" at bounding box center [100, 179] width 56 height 10
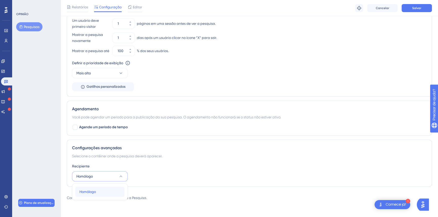
click at [99, 189] on div "Homólogo Homólogo" at bounding box center [99, 192] width 41 height 10
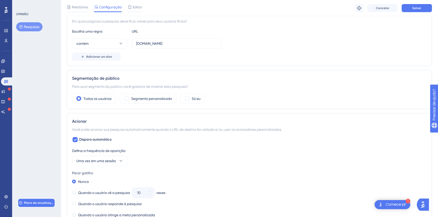
scroll to position [69, 0]
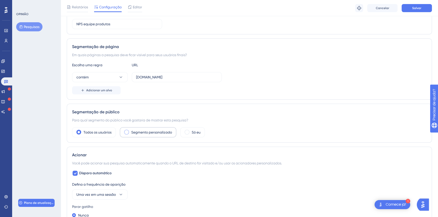
click at [142, 132] on font "Segmento personalizado" at bounding box center [151, 132] width 41 height 4
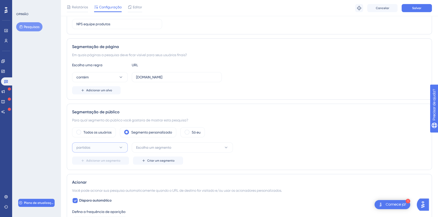
click at [101, 147] on button "partidas" at bounding box center [100, 147] width 56 height 10
click at [136, 150] on button "Escolha um segmento" at bounding box center [182, 147] width 101 height 10
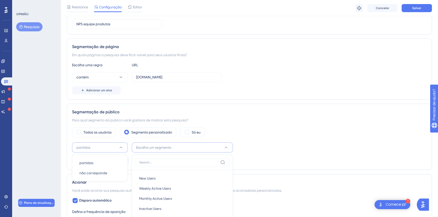
scroll to position [146, 0]
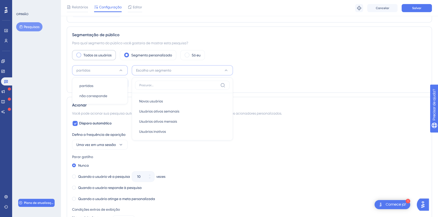
click at [104, 57] on label "Todos os usuários" at bounding box center [97, 55] width 28 height 6
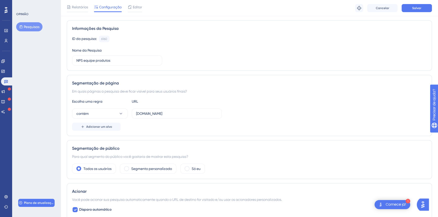
scroll to position [8, 0]
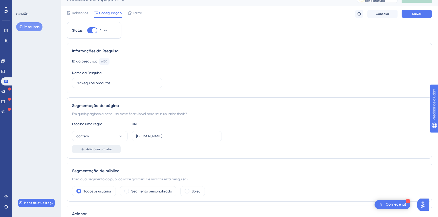
click at [107, 149] on font "Adicionar um alvo" at bounding box center [99, 149] width 26 height 4
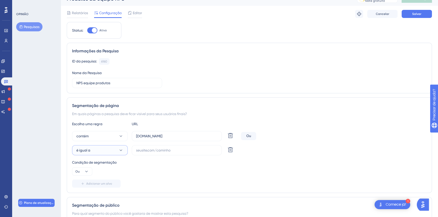
click at [115, 149] on button "é igual a" at bounding box center [100, 150] width 56 height 10
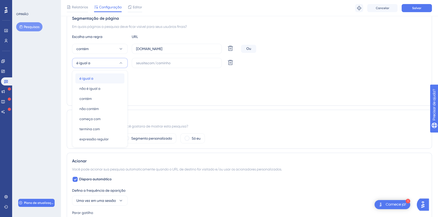
click at [109, 80] on div "é igual a é igual a" at bounding box center [99, 78] width 41 height 10
click at [164, 66] on label at bounding box center [177, 63] width 90 height 10
click at [164, 66] on input "text" at bounding box center [176, 63] width 81 height 6
click at [121, 62] on icon at bounding box center [120, 62] width 5 height 5
click at [99, 100] on div "contém contém" at bounding box center [99, 99] width 41 height 10
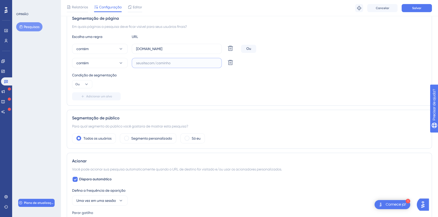
click at [154, 60] on input "text" at bounding box center [176, 63] width 81 height 6
paste input "https://homolog-areadocliente.liguelead.com.br/"
type input "https://homolog-areadocliente.liguelead.com.br"
click at [94, 63] on button "contém" at bounding box center [100, 63] width 56 height 10
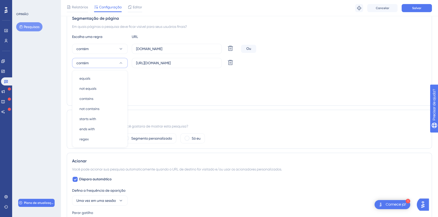
scroll to position [97, 0]
click at [174, 95] on div "Adicionar um alvo" at bounding box center [249, 97] width 354 height 8
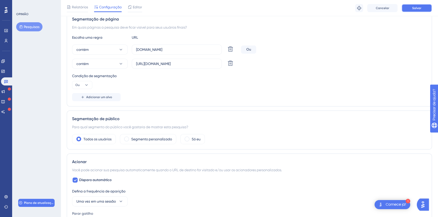
click at [424, 9] on button "Salvar" at bounding box center [416, 8] width 30 height 8
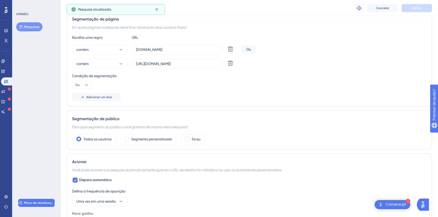
scroll to position [0, 0]
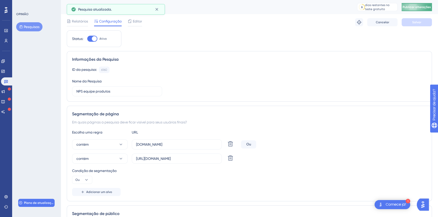
click at [420, 10] on button "Publicar alterações" at bounding box center [416, 7] width 30 height 8
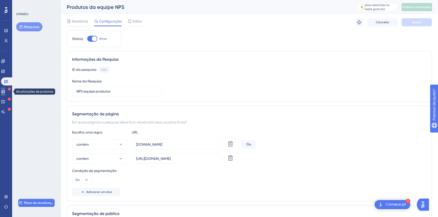
click at [4, 92] on icon at bounding box center [3, 91] width 4 height 4
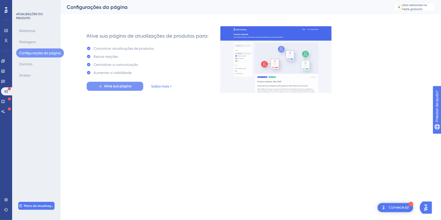
click at [104, 86] on font "Ative sua página" at bounding box center [117, 86] width 27 height 4
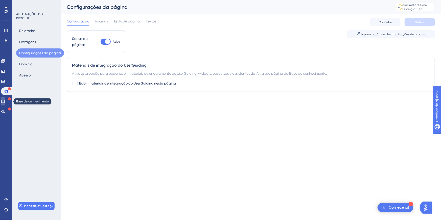
click at [5, 100] on icon at bounding box center [3, 102] width 4 height 4
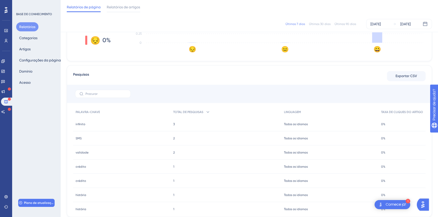
scroll to position [186, 0]
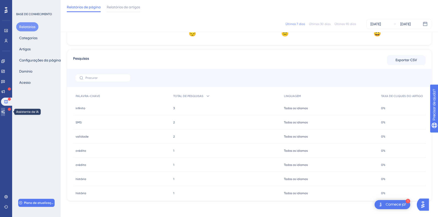
click at [2, 110] on link at bounding box center [3, 112] width 4 height 8
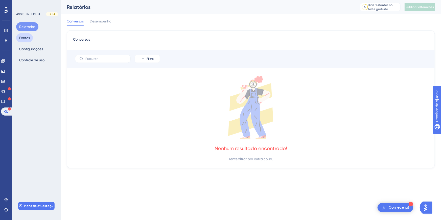
click at [22, 36] on font "Fontes" at bounding box center [24, 38] width 11 height 4
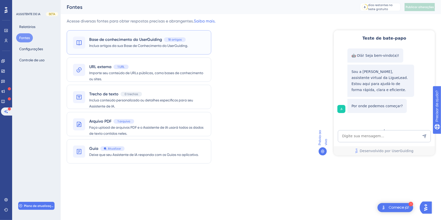
click at [144, 44] on font "Inclua artigos da sua Base de Conhecimento do UserGuiding." at bounding box center [138, 46] width 99 height 4
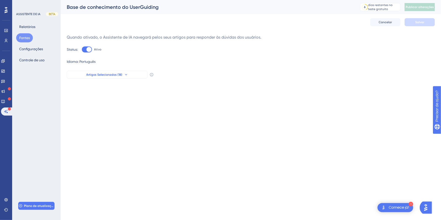
click at [131, 72] on button "Artigos Selecionados (18)" at bounding box center [107, 75] width 81 height 8
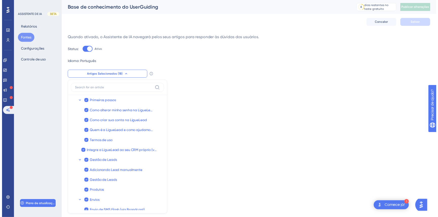
scroll to position [40, 0]
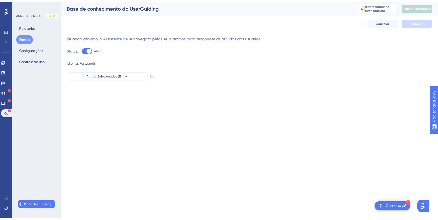
scroll to position [0, 0]
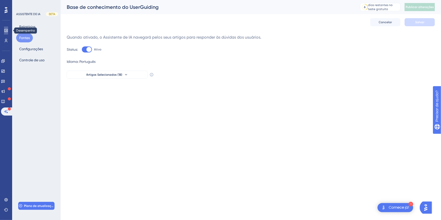
click at [6, 31] on icon at bounding box center [6, 31] width 4 height 4
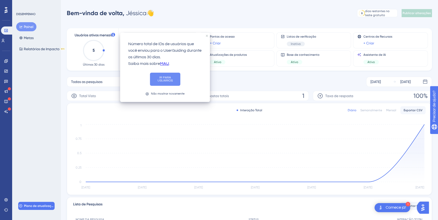
click at [166, 79] on font "IR PARA USUÁRIOS" at bounding box center [164, 79] width 15 height 6
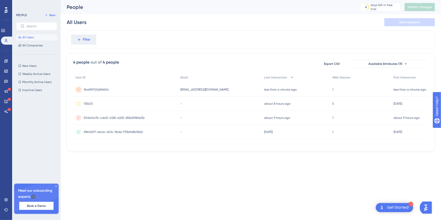
click at [333, 90] on span "1" at bounding box center [333, 90] width 1 height 4
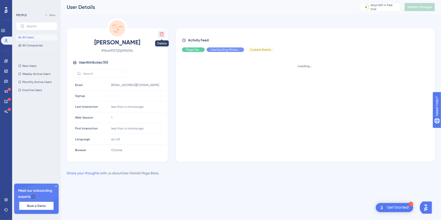
click at [162, 34] on icon at bounding box center [161, 34] width 5 height 5
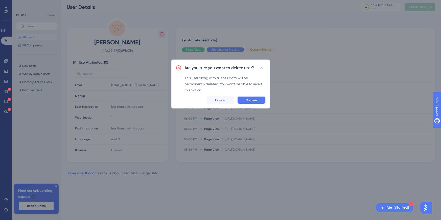
click at [259, 101] on button "Confirm" at bounding box center [251, 100] width 28 height 8
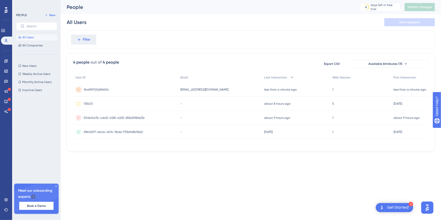
click at [333, 89] on span "1" at bounding box center [333, 90] width 1 height 4
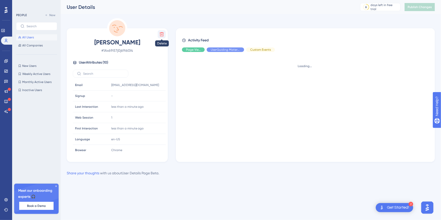
click at [160, 33] on icon at bounding box center [162, 34] width 4 height 4
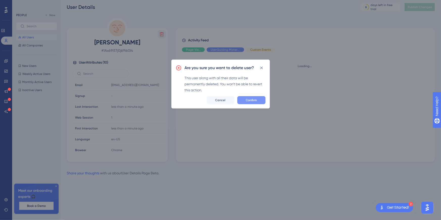
click at [262, 99] on button "Confirm" at bounding box center [251, 100] width 28 height 8
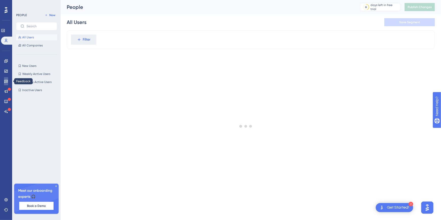
click at [7, 82] on icon at bounding box center [6, 81] width 4 height 4
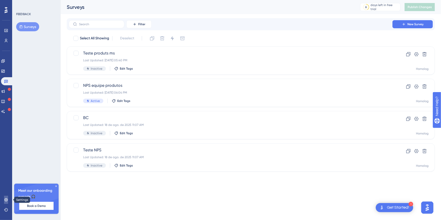
click at [6, 201] on icon at bounding box center [6, 200] width 4 height 4
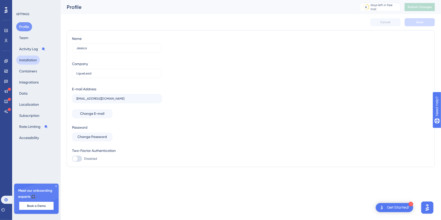
click at [36, 60] on button "Installation" at bounding box center [28, 60] width 24 height 9
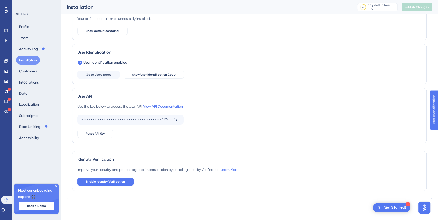
scroll to position [46, 0]
click at [114, 181] on span "Enable Identity Verification" at bounding box center [105, 182] width 39 height 4
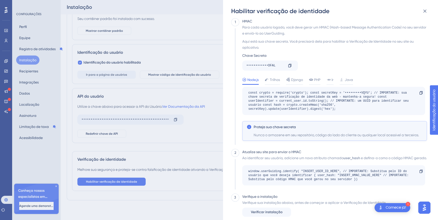
scroll to position [0, 0]
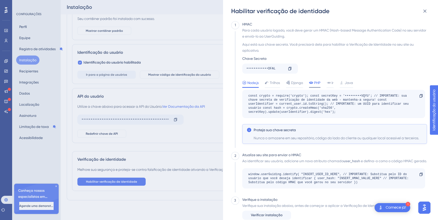
click at [314, 83] on div "PHP" at bounding box center [314, 83] width 11 height 6
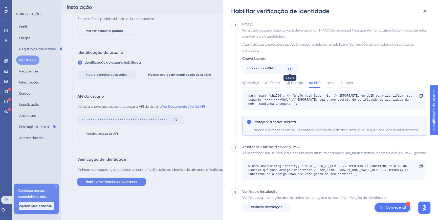
click at [288, 68] on icon at bounding box center [289, 68] width 3 height 3
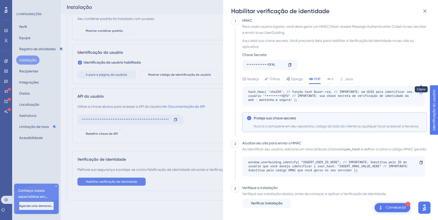
click at [421, 90] on icon at bounding box center [421, 92] width 4 height 4
click at [276, 205] on font "Verificar instalação" at bounding box center [267, 203] width 32 height 4
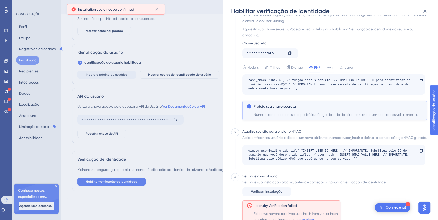
scroll to position [46, 0]
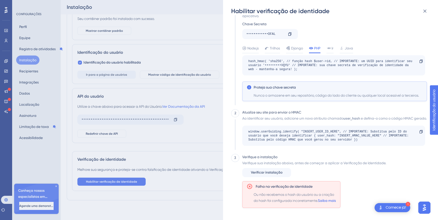
click at [323, 201] on font "Saiba mais" at bounding box center [327, 201] width 18 height 4
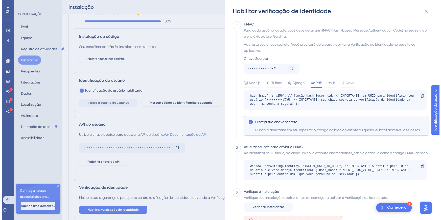
scroll to position [0, 0]
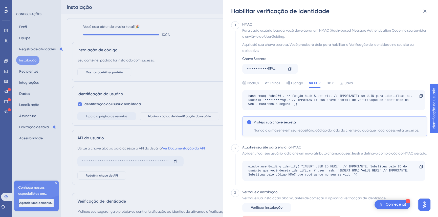
click at [162, 78] on div "Habilitar verificação de identidade 1 HMAC Para cada usuário logado, você deve …" at bounding box center [219, 108] width 438 height 217
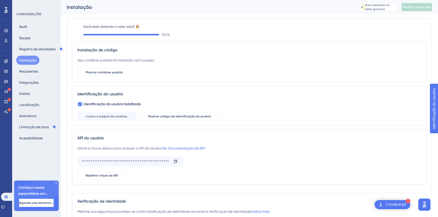
click at [56, 183] on icon at bounding box center [56, 183] width 2 height 2
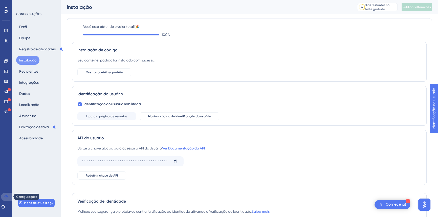
click at [5, 196] on icon at bounding box center [6, 197] width 4 height 4
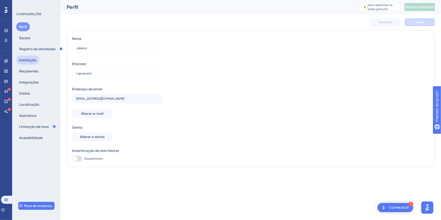
click at [31, 59] on font "Instalação" at bounding box center [27, 60] width 17 height 4
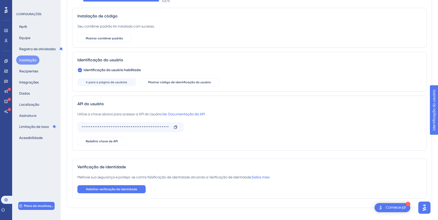
scroll to position [45, 0]
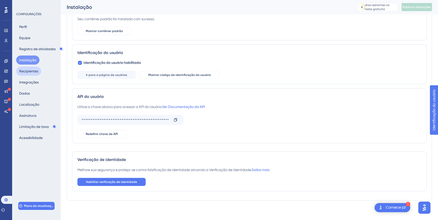
click at [34, 69] on font "Recipientes" at bounding box center [28, 71] width 19 height 4
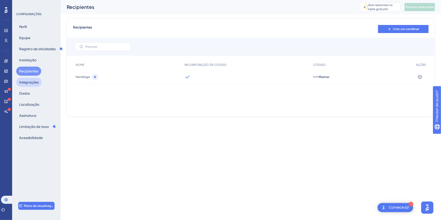
click at [39, 81] on button "Integrações" at bounding box center [29, 82] width 26 height 9
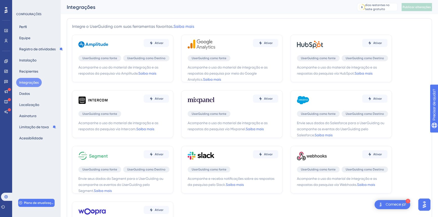
click at [35, 95] on div "Perfil Equipe Registro de atividades Instalação Recipientes Integrações Dados L…" at bounding box center [36, 82] width 41 height 120
click at [32, 94] on button "Dados" at bounding box center [24, 93] width 17 height 9
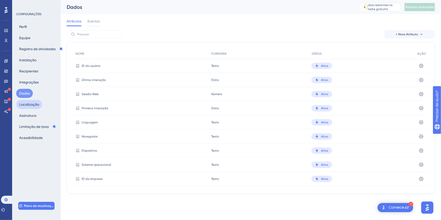
click at [32, 104] on font "Localização" at bounding box center [29, 105] width 20 height 4
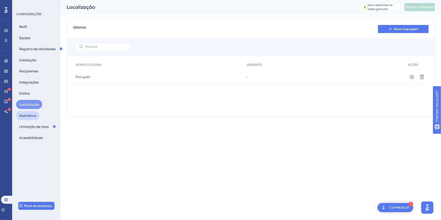
click at [33, 117] on font "Assinatura" at bounding box center [27, 116] width 17 height 4
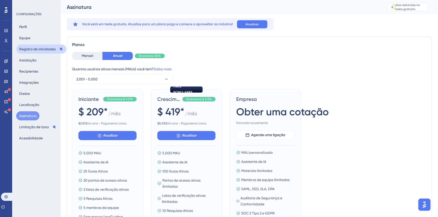
click at [30, 51] on font "Registro de atividades" at bounding box center [37, 49] width 36 height 4
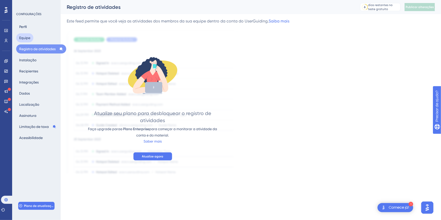
click at [27, 38] on font "Equipe" at bounding box center [24, 38] width 11 height 4
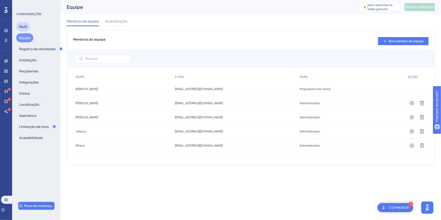
click at [26, 25] on font "Perfil" at bounding box center [23, 27] width 8 height 4
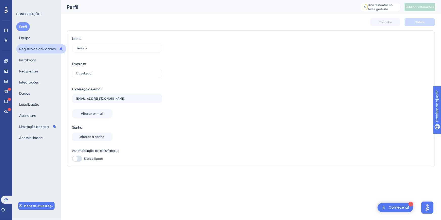
click at [30, 49] on font "Registro de atividades" at bounding box center [37, 49] width 36 height 4
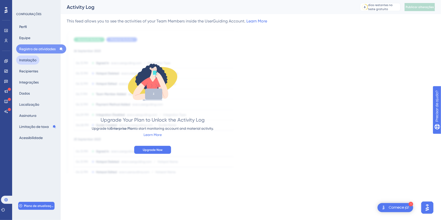
click at [27, 59] on font "Instalação" at bounding box center [27, 60] width 17 height 4
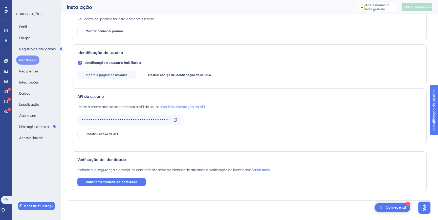
scroll to position [46, 0]
click at [31, 75] on button "Recipientes" at bounding box center [28, 71] width 25 height 9
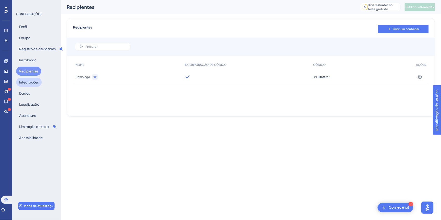
click at [29, 81] on font "Integrações" at bounding box center [28, 82] width 19 height 4
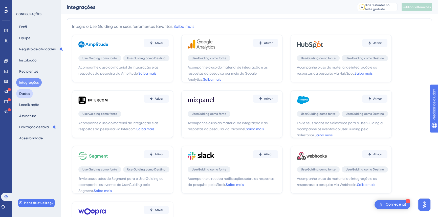
click at [27, 92] on font "Dados" at bounding box center [24, 94] width 11 height 4
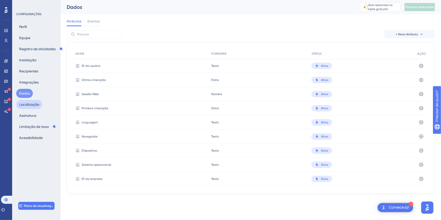
click at [26, 105] on font "Localização" at bounding box center [29, 105] width 20 height 4
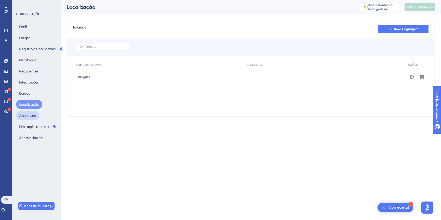
click at [27, 116] on font "Assinatura" at bounding box center [27, 116] width 17 height 4
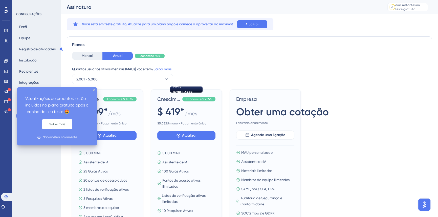
click at [8, 90] on icon at bounding box center [9, 89] width 3 height 3
click at [93, 90] on icon "fechar dica de ferramenta" at bounding box center [93, 90] width 2 height 2
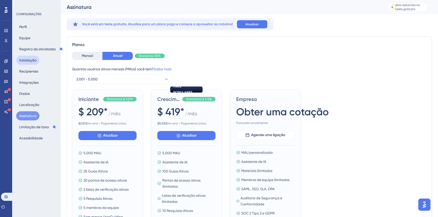
click at [29, 64] on button "Instalação" at bounding box center [27, 60] width 23 height 9
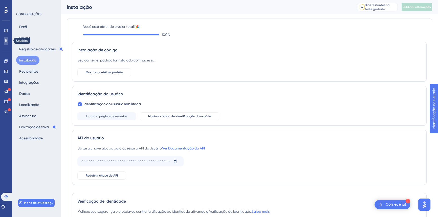
click at [7, 40] on icon at bounding box center [6, 41] width 4 height 4
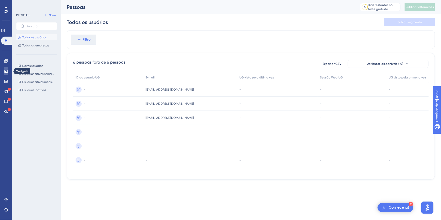
click at [7, 71] on icon at bounding box center [6, 71] width 4 height 4
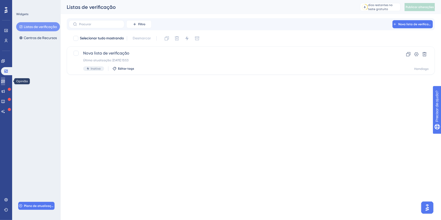
click at [5, 80] on icon at bounding box center [3, 81] width 4 height 4
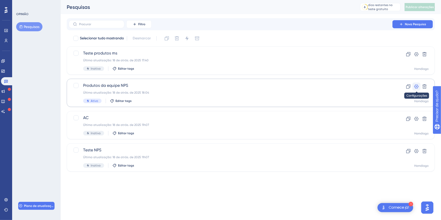
click at [415, 86] on icon at bounding box center [417, 87] width 4 height 4
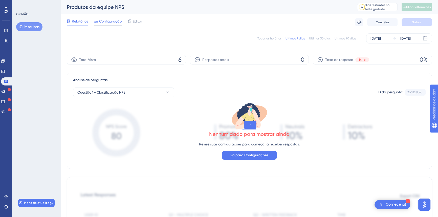
click at [111, 21] on font "Configuração" at bounding box center [110, 21] width 22 height 4
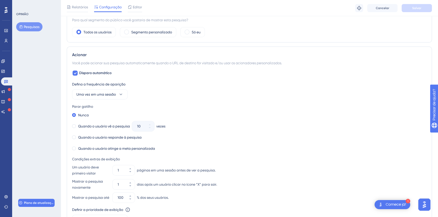
scroll to position [220, 0]
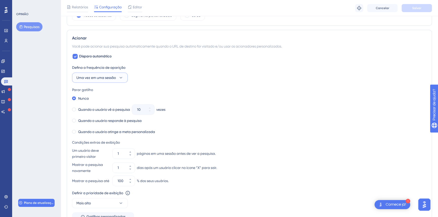
click at [108, 76] on font "Uma vez em uma sessão" at bounding box center [95, 78] width 39 height 4
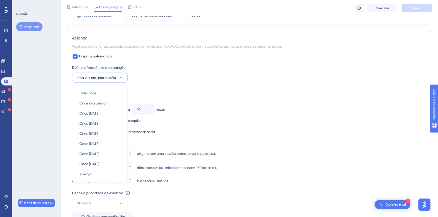
scroll to position [245, 0]
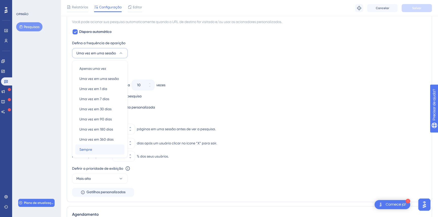
click at [88, 150] on font "Sempre" at bounding box center [85, 149] width 13 height 4
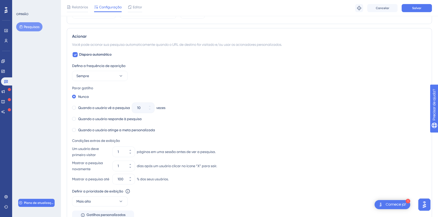
scroll to position [214, 0]
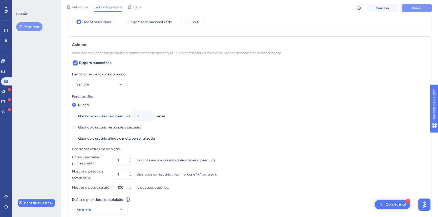
click at [421, 9] on button "Salvar" at bounding box center [416, 8] width 30 height 8
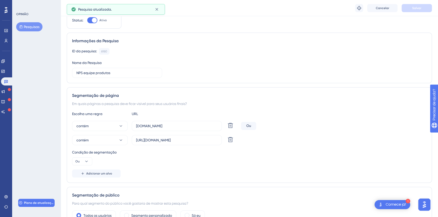
scroll to position [0, 0]
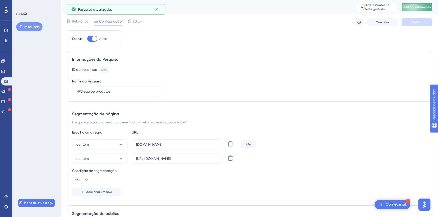
click at [426, 8] on button "Publicar alterações" at bounding box center [416, 7] width 30 height 8
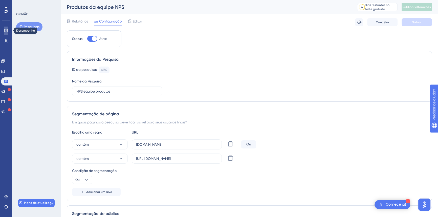
click at [5, 33] on link at bounding box center [6, 31] width 4 height 8
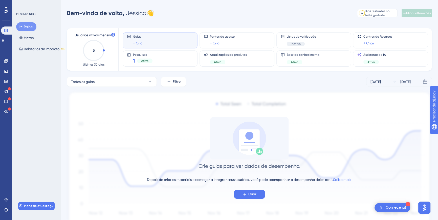
click at [0, 42] on div "Desempenho Usuários Noivado Widgets Opinião Atualizações de produtos Base de co…" at bounding box center [6, 110] width 12 height 220
click at [3, 40] on link at bounding box center [3, 41] width 4 height 8
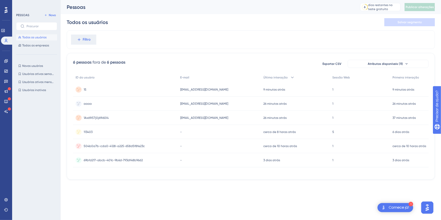
click at [131, 90] on div "15 15" at bounding box center [125, 90] width 105 height 14
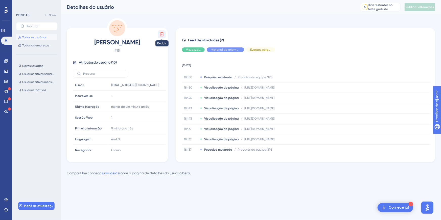
click at [163, 35] on icon at bounding box center [161, 34] width 5 height 5
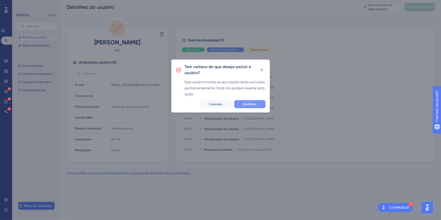
click at [252, 103] on font "Confirmar" at bounding box center [250, 105] width 14 height 4
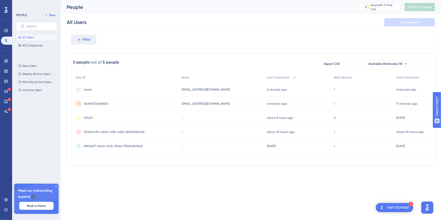
click at [215, 89] on span "[EMAIL_ADDRESS][DOMAIN_NAME]" at bounding box center [206, 90] width 48 height 4
click at [155, 90] on div "aaaa aaaa" at bounding box center [126, 90] width 106 height 14
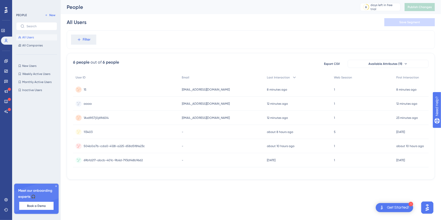
click at [190, 88] on span "[EMAIL_ADDRESS][DOMAIN_NAME]" at bounding box center [206, 90] width 48 height 4
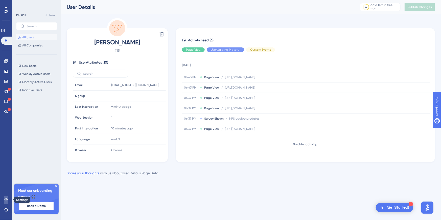
click at [5, 196] on link at bounding box center [6, 200] width 4 height 8
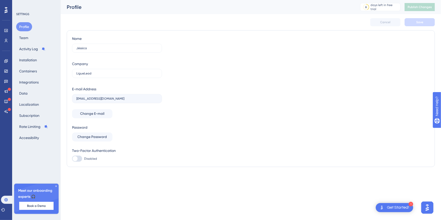
click at [40, 68] on div "Profile Team Activity Log Installation Containers Integrations Data Localizatio…" at bounding box center [36, 82] width 41 height 120
click at [30, 73] on button "Containers" at bounding box center [28, 71] width 24 height 9
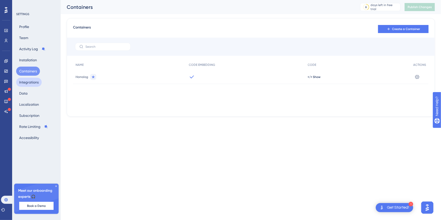
click at [35, 80] on button "Integrations" at bounding box center [29, 82] width 26 height 9
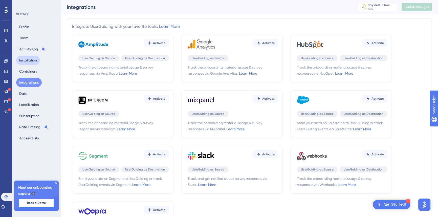
click at [30, 63] on button "Installation" at bounding box center [28, 60] width 24 height 9
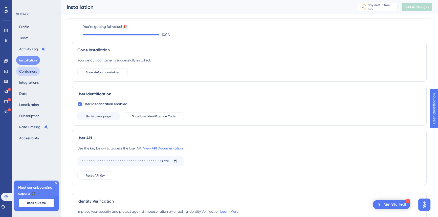
click at [30, 69] on button "Containers" at bounding box center [28, 71] width 24 height 9
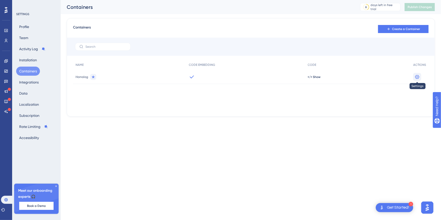
click at [418, 77] on icon at bounding box center [417, 77] width 4 height 4
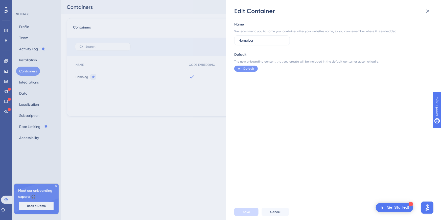
click at [222, 126] on div "Edit Container Name We recommend you to name your container after your websites…" at bounding box center [220, 110] width 441 height 220
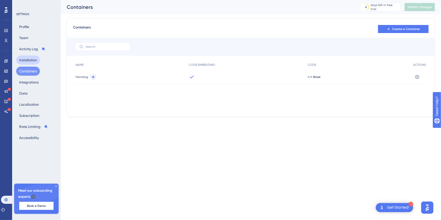
click at [34, 62] on button "Installation" at bounding box center [28, 60] width 24 height 9
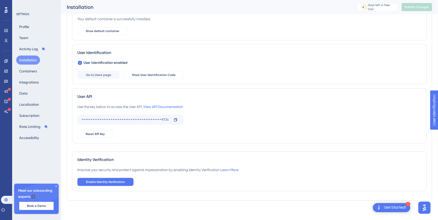
scroll to position [46, 0]
click at [27, 48] on button "Activity Log" at bounding box center [32, 48] width 32 height 9
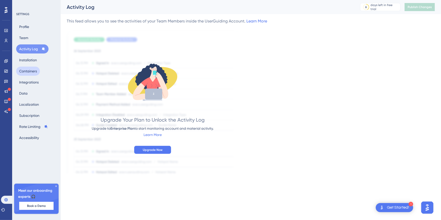
click at [27, 69] on button "Containers" at bounding box center [28, 71] width 24 height 9
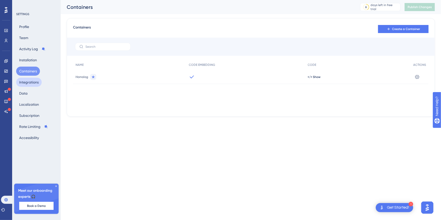
click at [32, 80] on button "Integrations" at bounding box center [29, 82] width 26 height 9
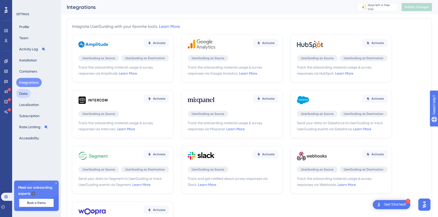
click at [26, 89] on button "Data" at bounding box center [23, 93] width 14 height 9
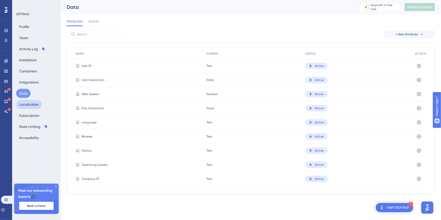
click at [30, 101] on button "Localization" at bounding box center [29, 104] width 26 height 9
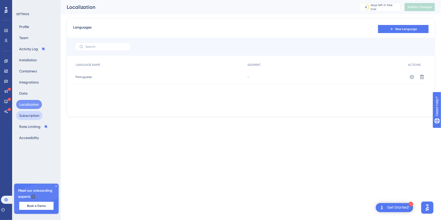
click at [30, 113] on button "Subscription" at bounding box center [29, 115] width 26 height 9
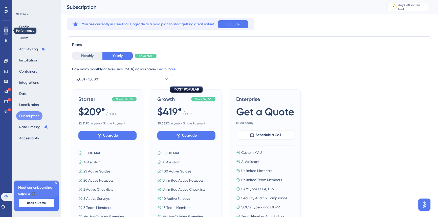
click at [7, 33] on link at bounding box center [6, 31] width 4 height 8
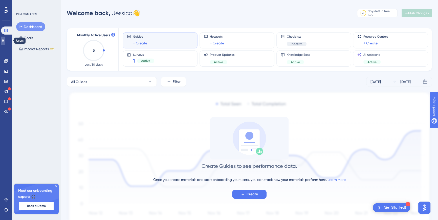
click at [5, 39] on icon at bounding box center [3, 41] width 3 height 4
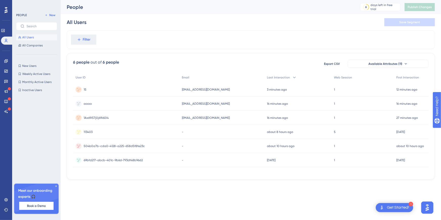
click at [124, 88] on div "15 15" at bounding box center [126, 90] width 106 height 14
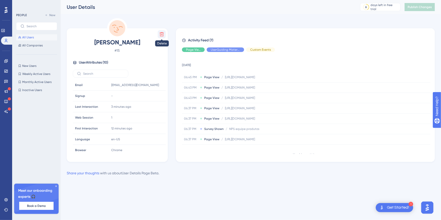
click at [159, 37] on button at bounding box center [162, 34] width 8 height 8
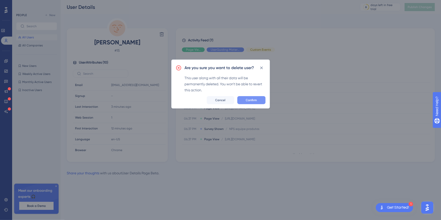
click at [255, 97] on button "Confirm" at bounding box center [251, 100] width 28 height 8
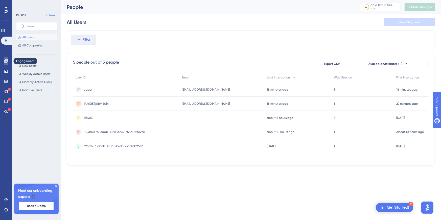
click at [4, 61] on link at bounding box center [6, 61] width 4 height 8
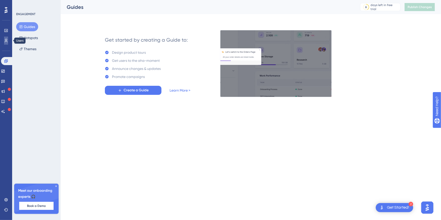
click at [8, 39] on icon at bounding box center [6, 41] width 4 height 4
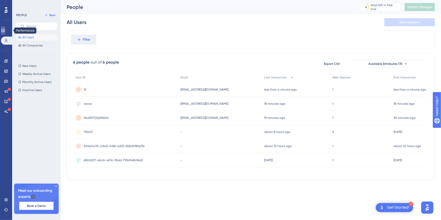
click at [5, 31] on link at bounding box center [3, 31] width 4 height 8
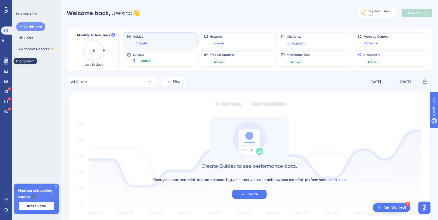
click at [8, 62] on icon at bounding box center [6, 61] width 4 height 4
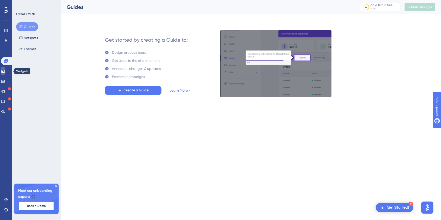
click at [5, 72] on icon at bounding box center [3, 71] width 4 height 4
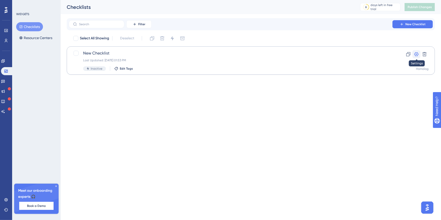
click at [419, 54] on icon at bounding box center [416, 54] width 5 height 5
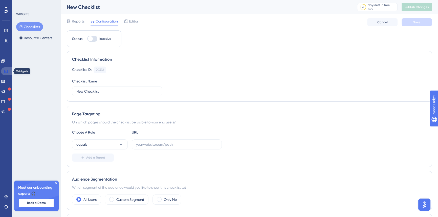
click at [5, 71] on icon at bounding box center [5, 71] width 3 height 3
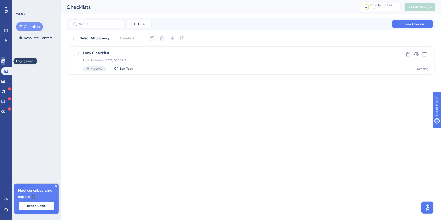
click at [5, 65] on link at bounding box center [3, 61] width 4 height 8
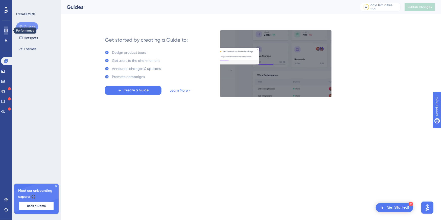
click at [7, 31] on icon at bounding box center [5, 30] width 3 height 3
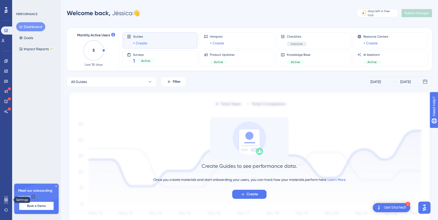
click at [6, 202] on link at bounding box center [6, 200] width 4 height 8
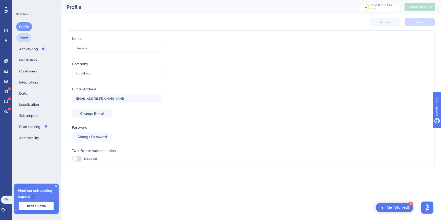
click at [28, 40] on button "Team" at bounding box center [23, 37] width 15 height 9
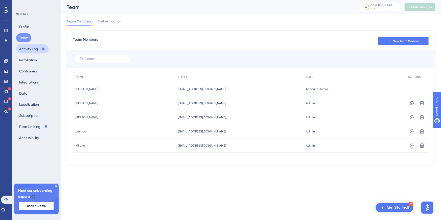
click at [32, 48] on button "Activity Log" at bounding box center [32, 48] width 32 height 9
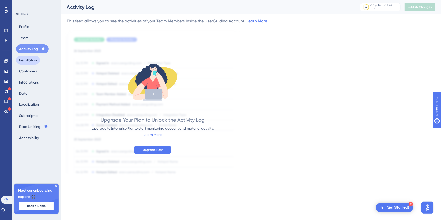
click at [26, 57] on button "Installation" at bounding box center [28, 60] width 24 height 9
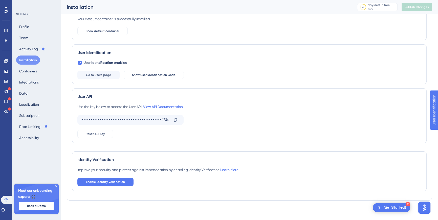
scroll to position [46, 0]
click at [29, 74] on button "Containers" at bounding box center [28, 71] width 24 height 9
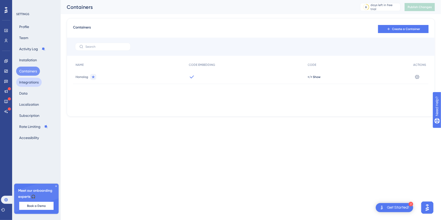
click at [31, 82] on button "Integrations" at bounding box center [29, 82] width 26 height 9
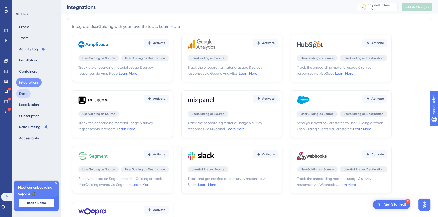
click at [17, 95] on button "Data" at bounding box center [23, 93] width 14 height 9
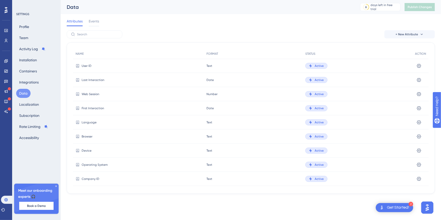
click at [100, 21] on div "Attributes Events" at bounding box center [251, 22] width 368 height 16
click at [98, 21] on span "Events" at bounding box center [94, 21] width 10 height 6
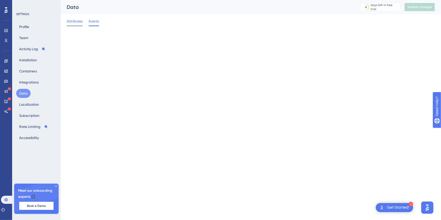
click at [81, 21] on span "Attributes" at bounding box center [75, 21] width 16 height 6
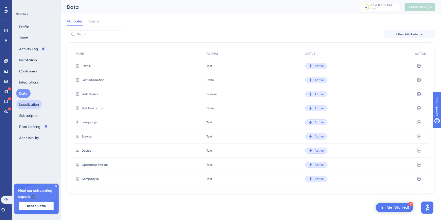
click at [32, 102] on button "Localization" at bounding box center [29, 104] width 26 height 9
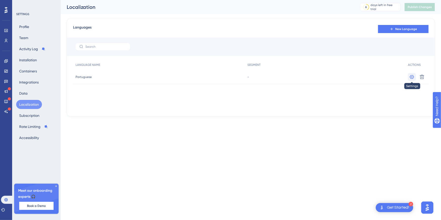
click at [410, 75] on icon at bounding box center [412, 77] width 5 height 5
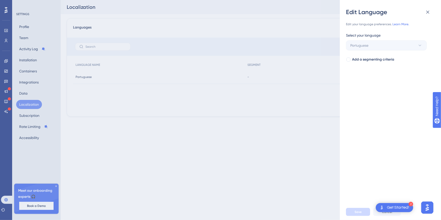
click at [261, 135] on div "Edit Language Edit your language preferences. Learn More. Select your language …" at bounding box center [220, 110] width 441 height 220
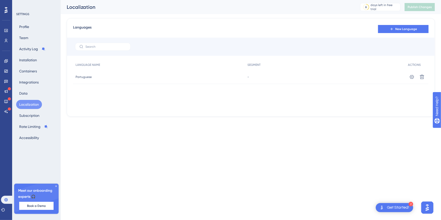
click at [393, 207] on div "Get Started!" at bounding box center [398, 208] width 22 height 6
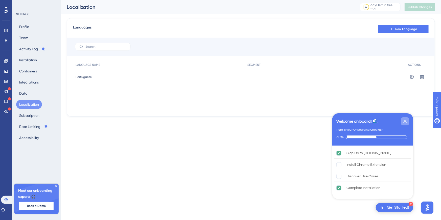
click at [407, 121] on icon "Close Checklist" at bounding box center [405, 122] width 6 height 6
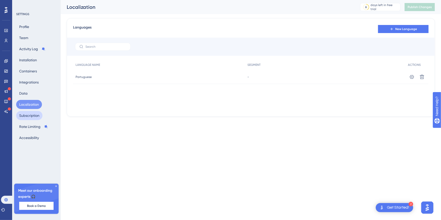
click at [34, 115] on button "Subscription" at bounding box center [29, 115] width 26 height 9
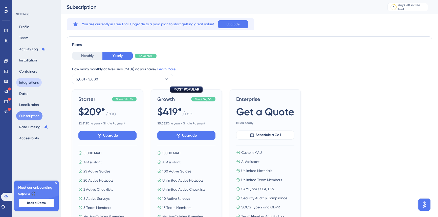
click at [32, 78] on button "Integrations" at bounding box center [29, 82] width 26 height 9
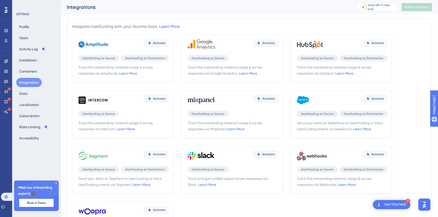
click at [31, 77] on div "Profile Team Activity Log Installation Containers Integrations Data Localizatio…" at bounding box center [36, 82] width 41 height 120
click at [30, 72] on button "Containers" at bounding box center [28, 71] width 24 height 9
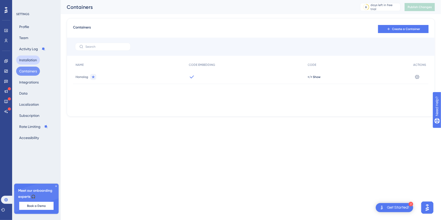
click at [33, 59] on button "Installation" at bounding box center [28, 60] width 24 height 9
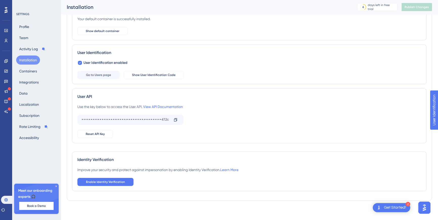
scroll to position [46, 0]
click at [424, 210] on img "Open AI Assistant Launcher" at bounding box center [424, 207] width 9 height 9
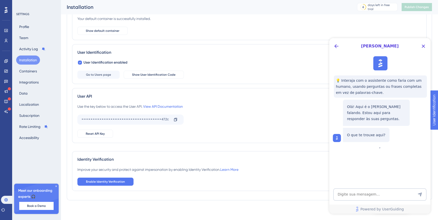
scroll to position [0, 0]
click at [424, 45] on icon "Close Button" at bounding box center [423, 46] width 6 height 6
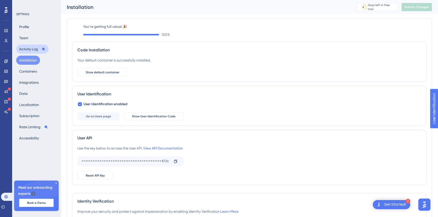
click at [26, 48] on button "Activity Log" at bounding box center [32, 48] width 32 height 9
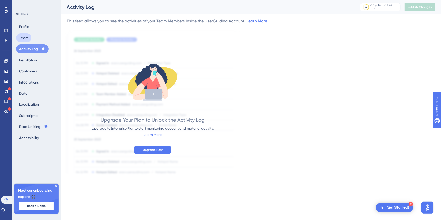
click at [27, 40] on button "Team" at bounding box center [23, 37] width 15 height 9
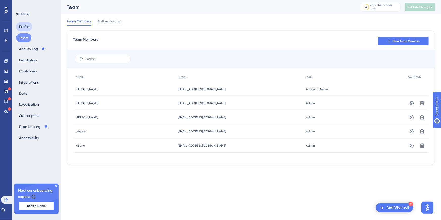
click at [29, 28] on button "Profile" at bounding box center [24, 26] width 16 height 9
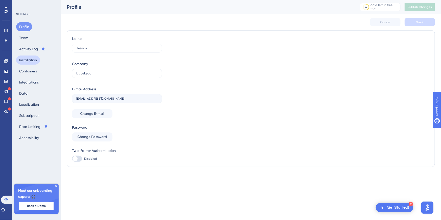
click at [31, 61] on button "Installation" at bounding box center [28, 60] width 24 height 9
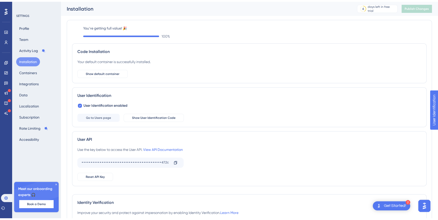
scroll to position [45, 0]
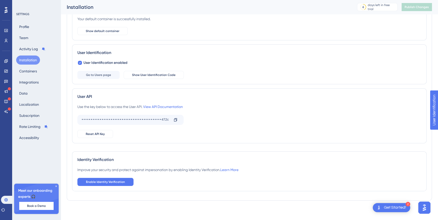
click at [428, 204] on button "Open AI Assistant Launcher" at bounding box center [424, 208] width 12 height 12
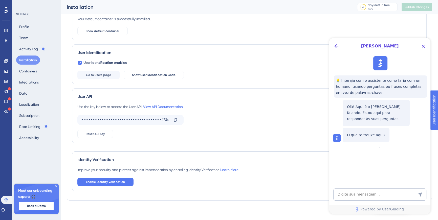
scroll to position [0, 0]
click at [369, 194] on textarea "AI Assistant Text Input" at bounding box center [379, 195] width 93 height 12
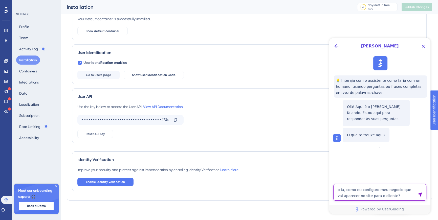
type textarea "o ia, como eu configuro meu negocio que vai aparecer no site para o cliente?"
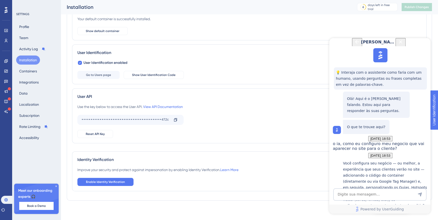
scroll to position [46, 0]
click at [367, 195] on textarea "AI Assistant Text Input" at bounding box center [379, 195] width 93 height 12
type textarea "n"
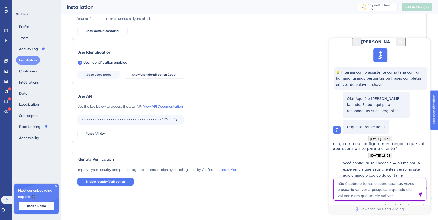
type textarea "não é sobre o tema, e sobre quantas vezes o usuario vai ver a pesquisa e quando…"
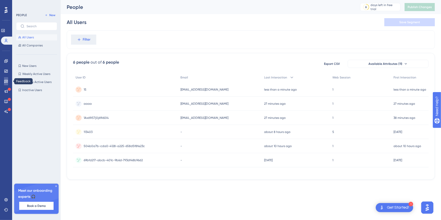
click at [8, 82] on link at bounding box center [6, 81] width 4 height 8
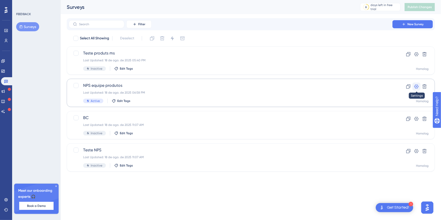
click at [415, 87] on icon at bounding box center [417, 87] width 4 height 4
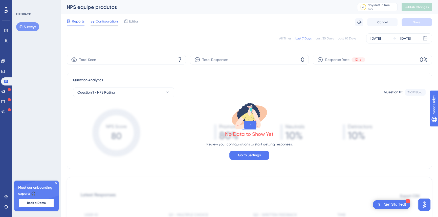
click at [109, 21] on span "Configuration" at bounding box center [107, 21] width 22 height 6
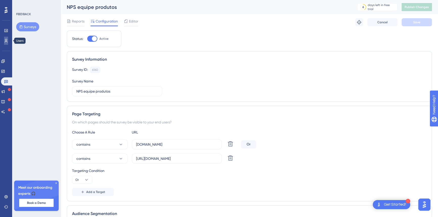
click at [6, 39] on icon at bounding box center [6, 41] width 4 height 4
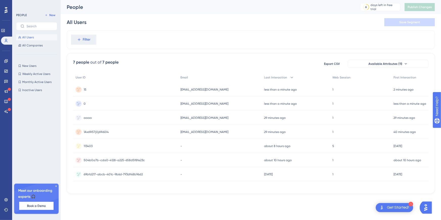
click at [168, 104] on div "0 0" at bounding box center [125, 104] width 105 height 14
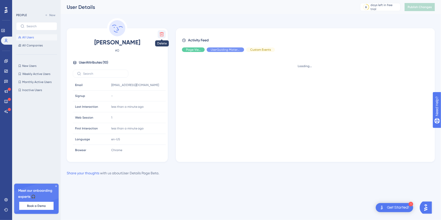
click at [161, 35] on icon at bounding box center [161, 34] width 5 height 5
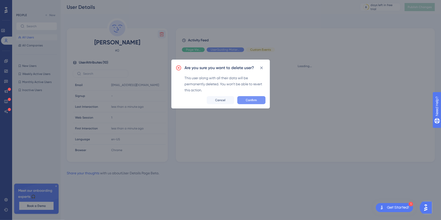
click at [250, 100] on span "Confirm" at bounding box center [251, 100] width 11 height 4
